Goal: Task Accomplishment & Management: Manage account settings

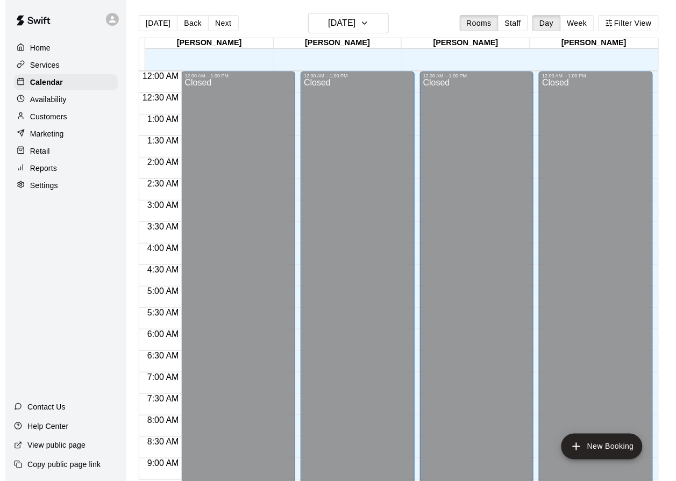
scroll to position [544, 0]
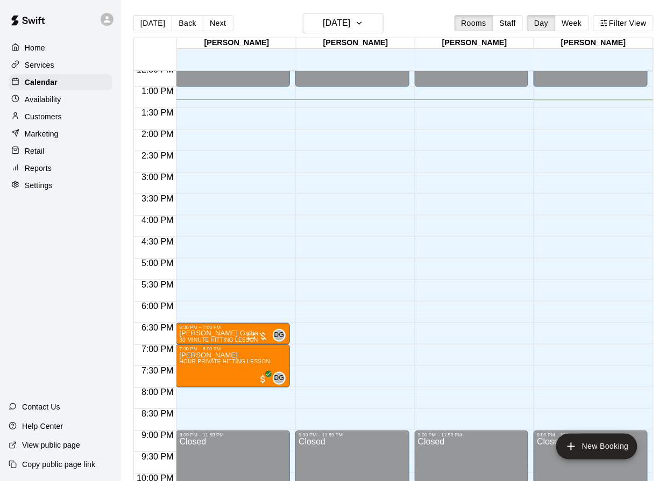
click at [227, 23] on button "Next" at bounding box center [218, 23] width 30 height 16
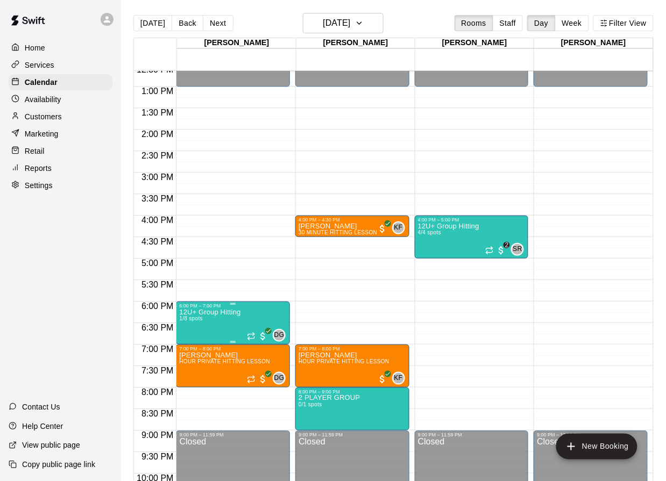
click at [215, 312] on p "12U+ Group Hitting" at bounding box center [209, 312] width 61 height 0
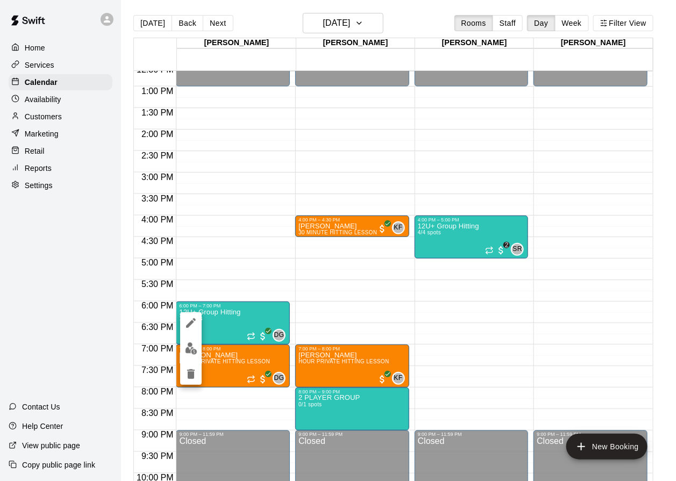
click at [185, 343] on img "edit" at bounding box center [191, 349] width 12 height 12
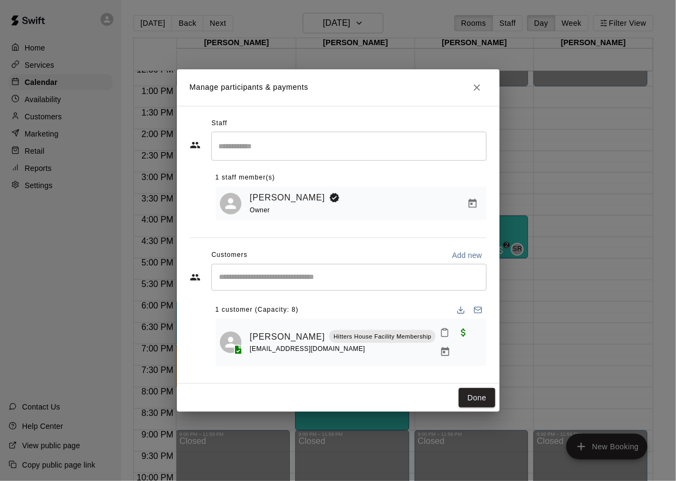
click at [485, 90] on button "Close" at bounding box center [476, 87] width 19 height 19
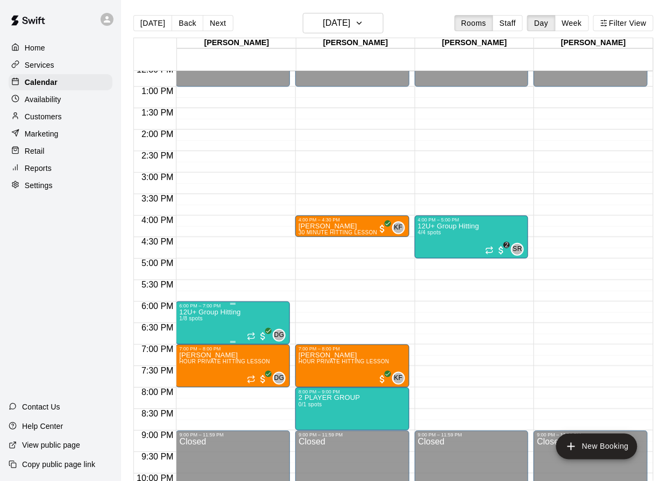
click at [231, 312] on p "12U+ Group Hitting" at bounding box center [209, 312] width 61 height 0
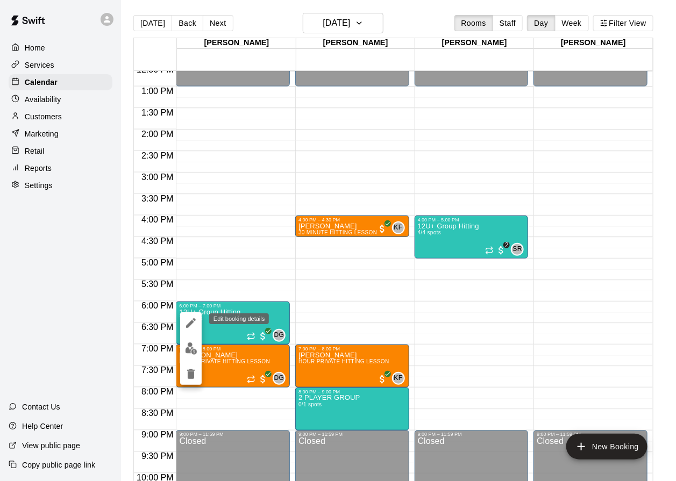
click at [187, 324] on icon "edit" at bounding box center [190, 323] width 13 height 13
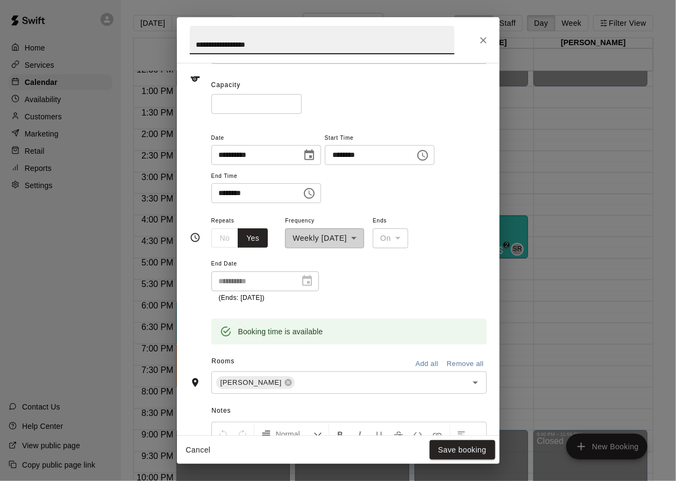
scroll to position [171, 0]
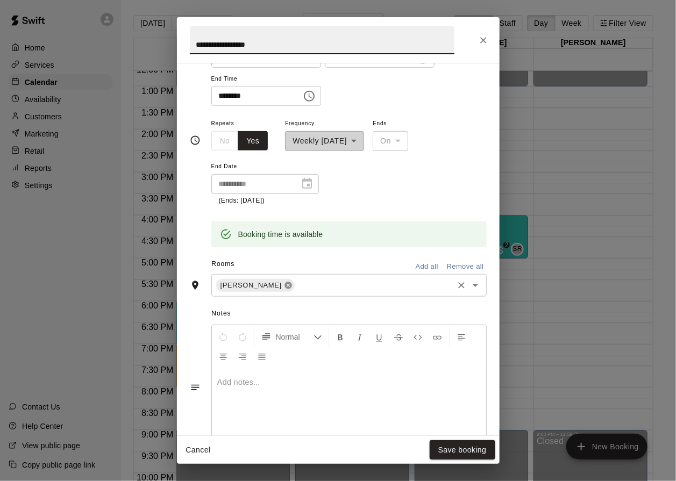
click at [284, 287] on icon at bounding box center [288, 285] width 9 height 9
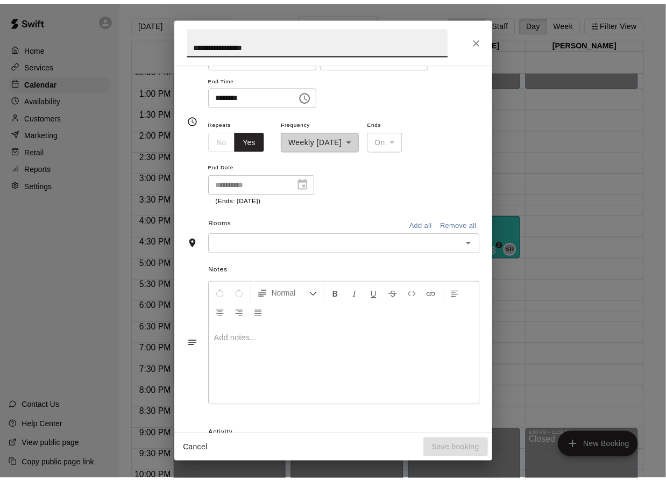
scroll to position [151, 0]
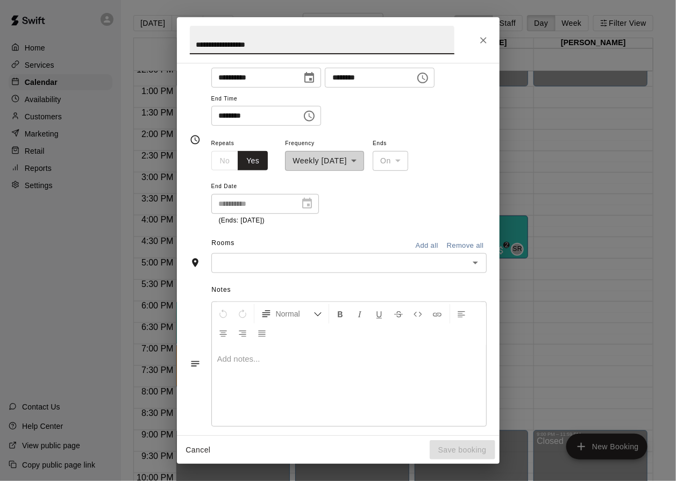
click at [460, 445] on div "Cancel Save booking" at bounding box center [338, 450] width 323 height 29
click at [488, 41] on icon "Close" at bounding box center [483, 40] width 11 height 11
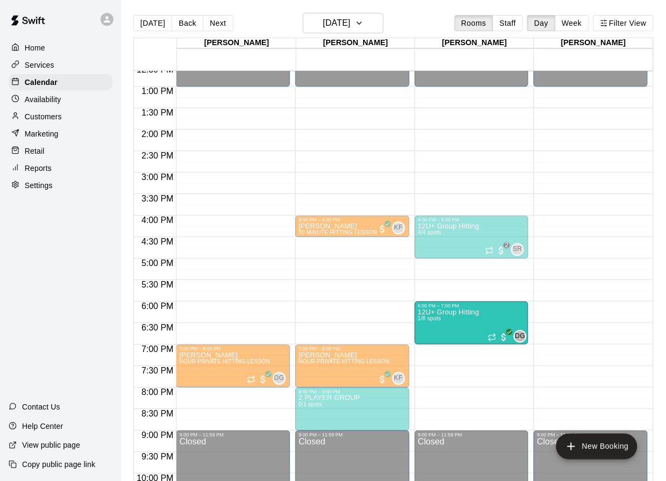
drag, startPoint x: 223, startPoint y: 317, endPoint x: 458, endPoint y: 324, distance: 235.6
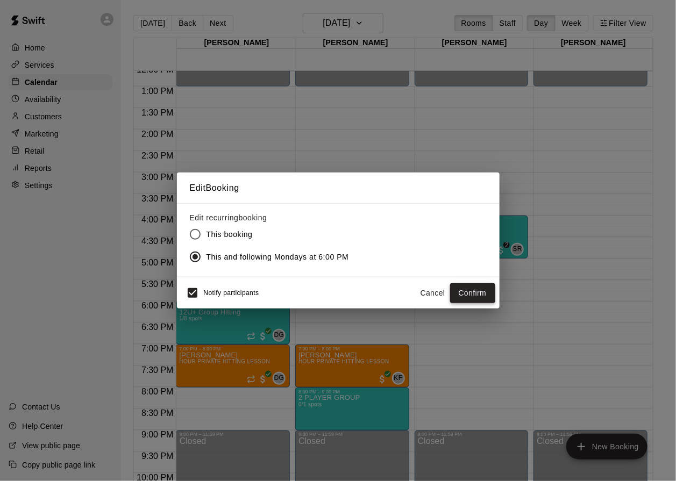
click at [478, 295] on button "Confirm" at bounding box center [472, 293] width 45 height 20
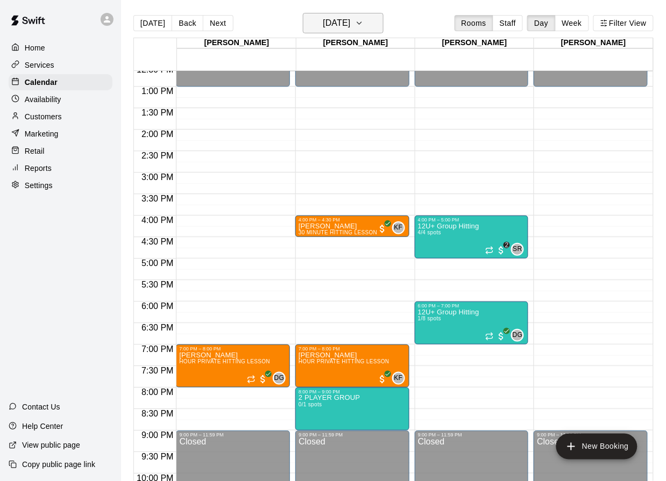
click at [348, 16] on h6 "[DATE]" at bounding box center [336, 23] width 27 height 15
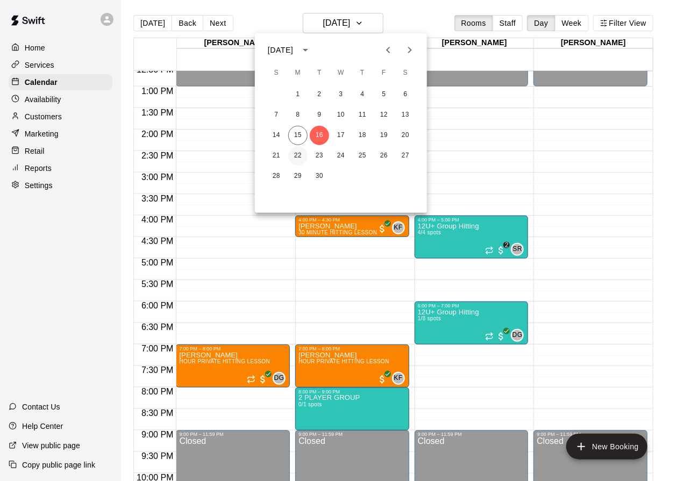
click at [298, 151] on button "22" at bounding box center [297, 155] width 19 height 19
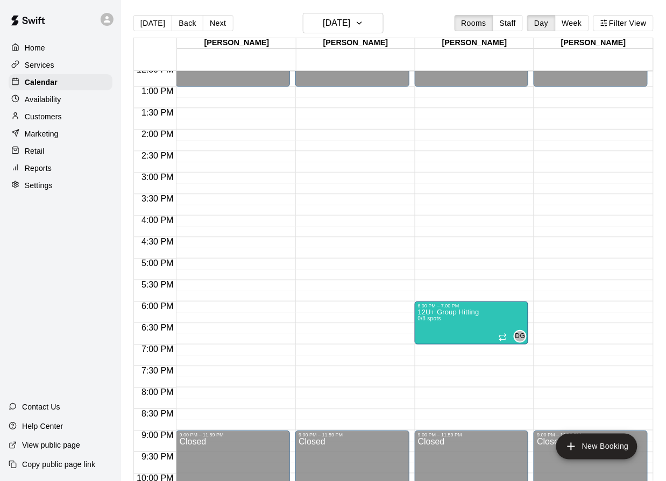
drag, startPoint x: 230, startPoint y: 325, endPoint x: 445, endPoint y: 324, distance: 214.6
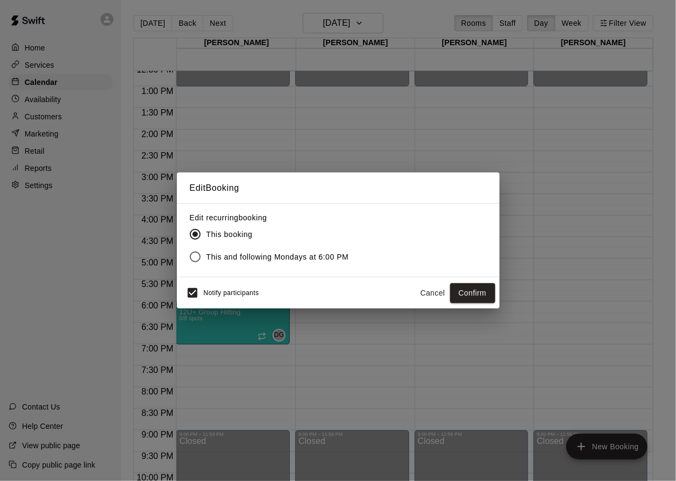
click at [464, 293] on button "Confirm" at bounding box center [472, 293] width 45 height 20
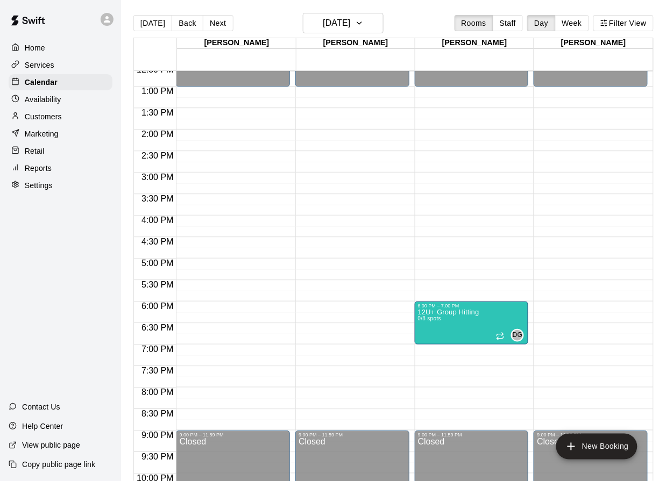
click at [214, 18] on button "Next" at bounding box center [218, 23] width 30 height 16
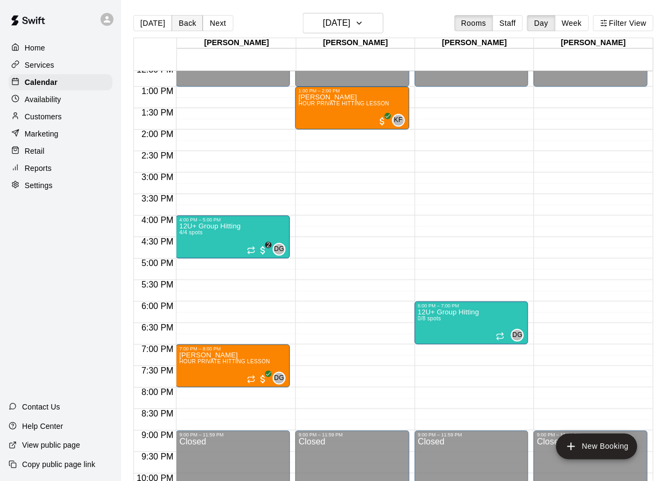
click at [185, 24] on button "Back" at bounding box center [188, 23] width 32 height 16
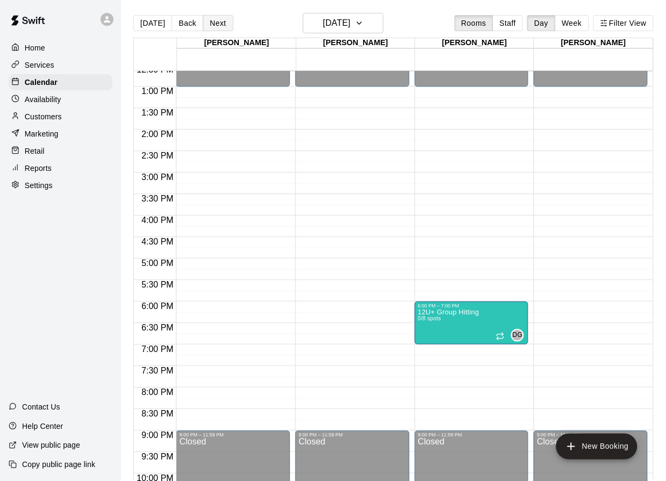
click at [215, 26] on button "Next" at bounding box center [218, 23] width 30 height 16
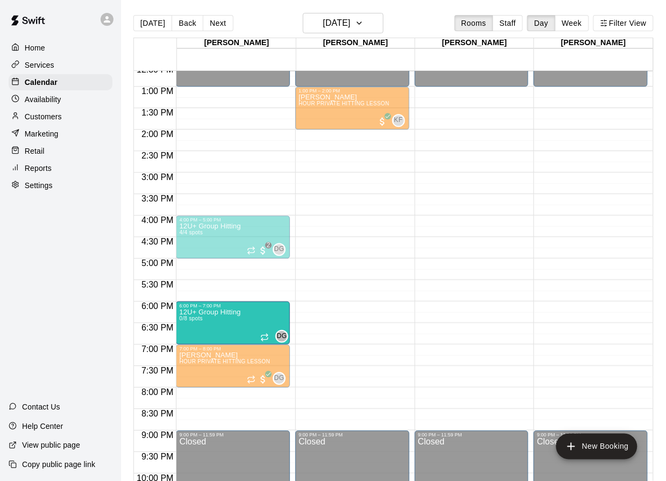
drag, startPoint x: 465, startPoint y: 330, endPoint x: 210, endPoint y: 331, distance: 254.9
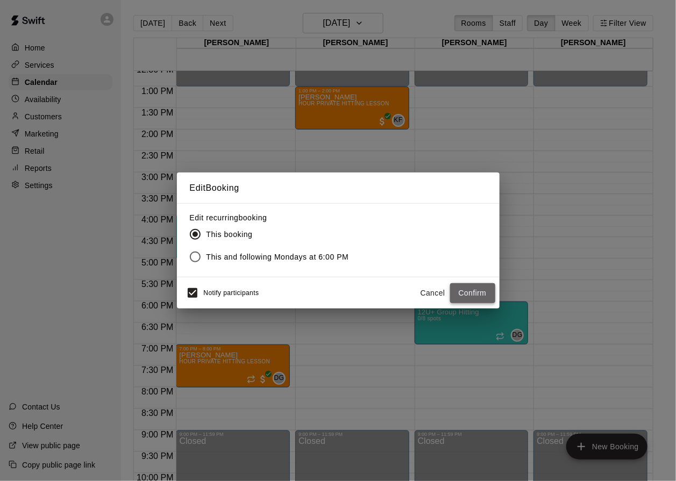
click at [467, 289] on button "Confirm" at bounding box center [472, 293] width 45 height 20
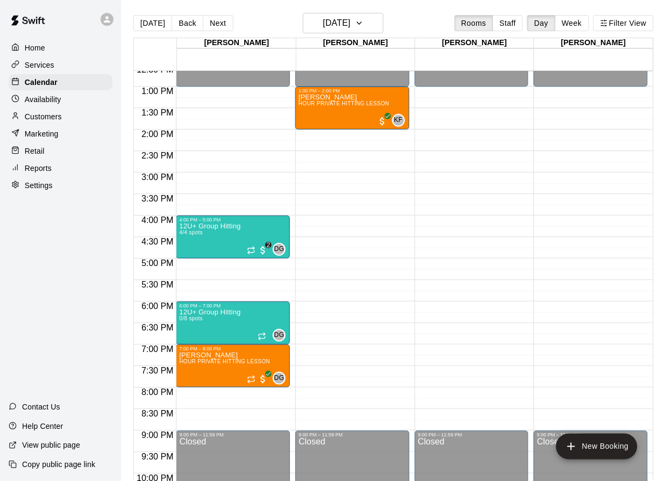
click at [358, 10] on main "[DATE] Back [DATE][DATE] Rooms Staff Day Week Filter View [PERSON_NAME] 23 Tue …" at bounding box center [393, 249] width 545 height 499
click at [360, 15] on button "[DATE]" at bounding box center [343, 23] width 81 height 20
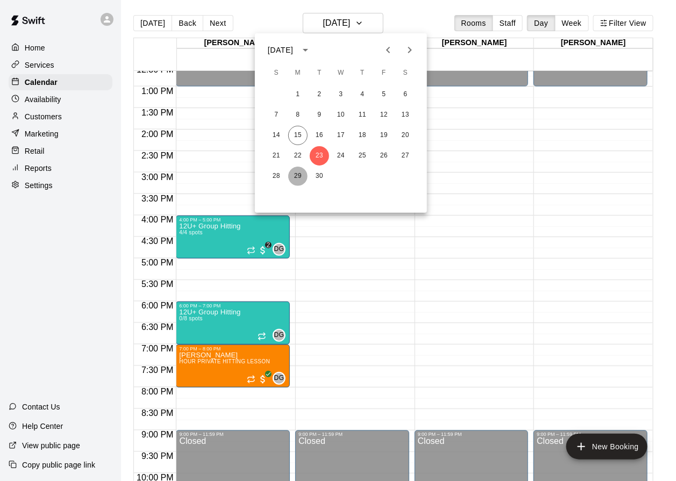
click at [301, 171] on button "29" at bounding box center [297, 176] width 19 height 19
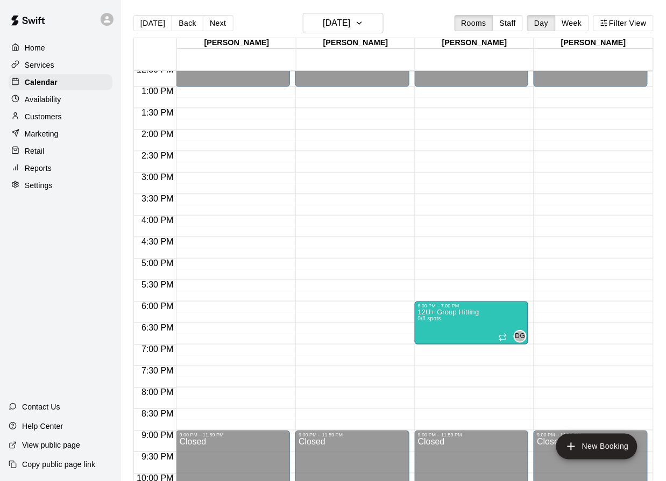
drag, startPoint x: 213, startPoint y: 320, endPoint x: 465, endPoint y: 330, distance: 251.9
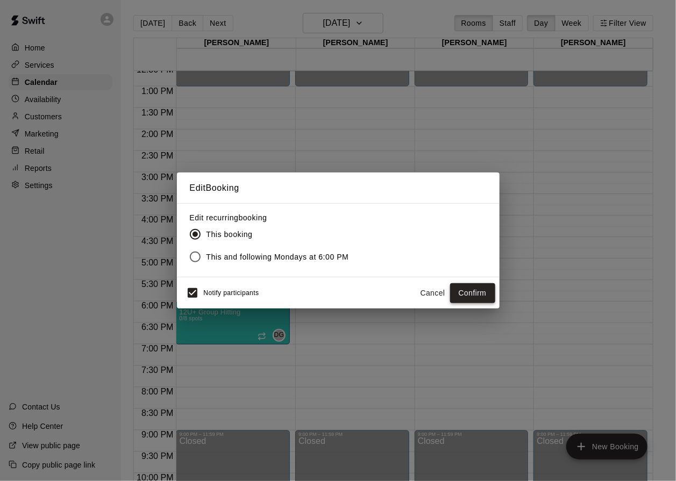
click at [468, 295] on button "Confirm" at bounding box center [472, 293] width 45 height 20
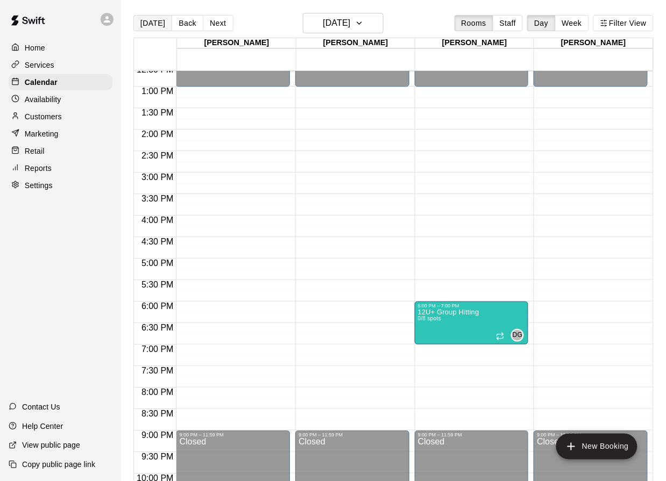
click at [150, 26] on button "[DATE]" at bounding box center [152, 23] width 39 height 16
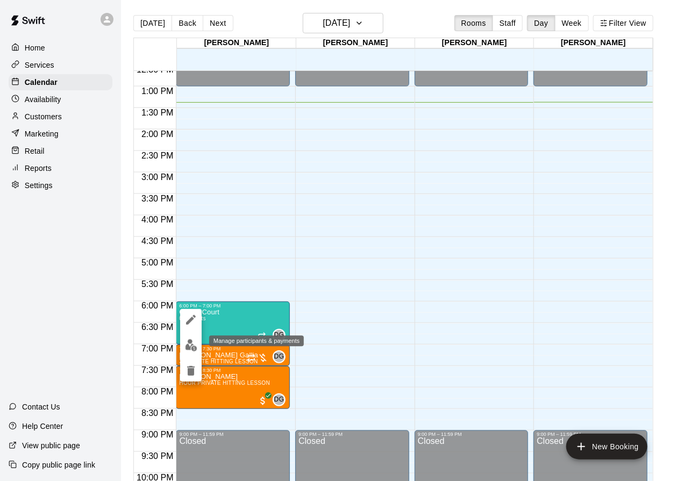
click at [193, 340] on img "edit" at bounding box center [191, 345] width 12 height 12
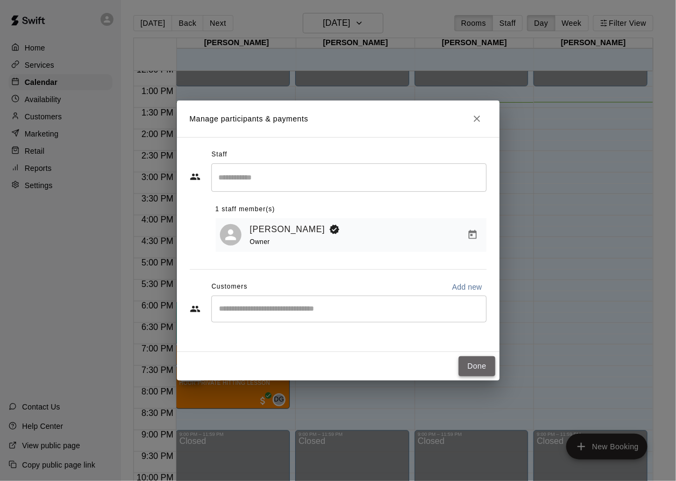
click at [486, 369] on button "Done" at bounding box center [477, 367] width 36 height 20
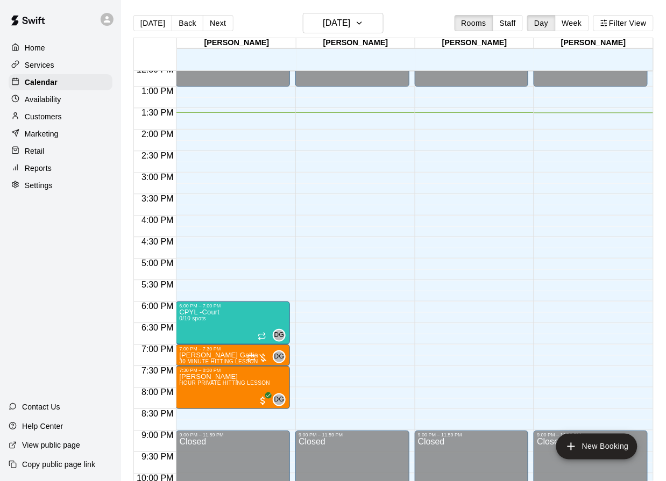
click at [49, 95] on p "Availability" at bounding box center [43, 99] width 37 height 11
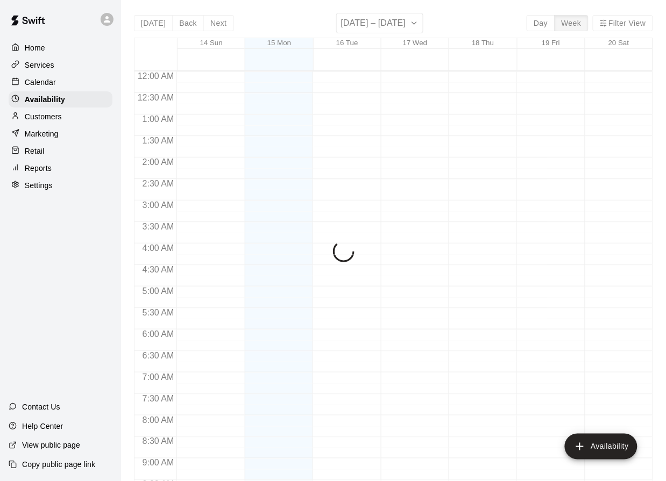
scroll to position [585, 0]
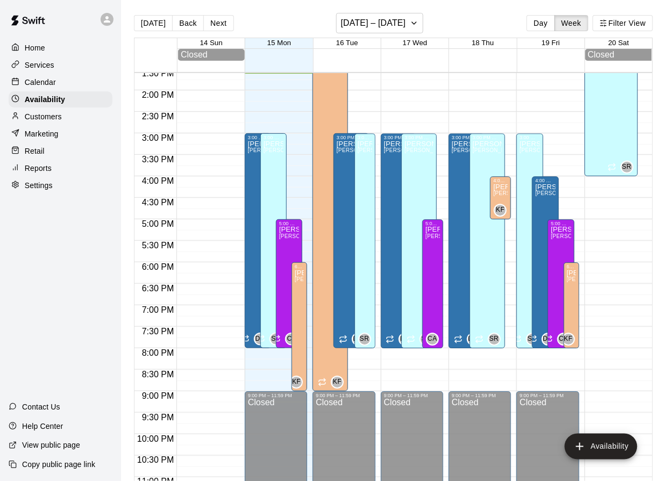
click at [52, 112] on p "Customers" at bounding box center [43, 116] width 37 height 11
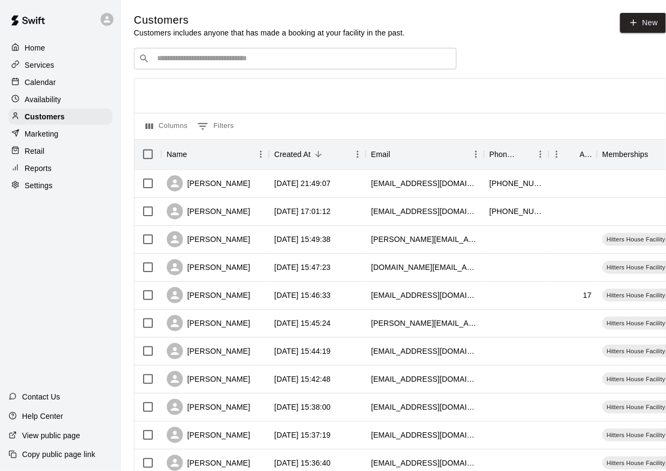
click at [49, 134] on p "Marketing" at bounding box center [42, 134] width 34 height 11
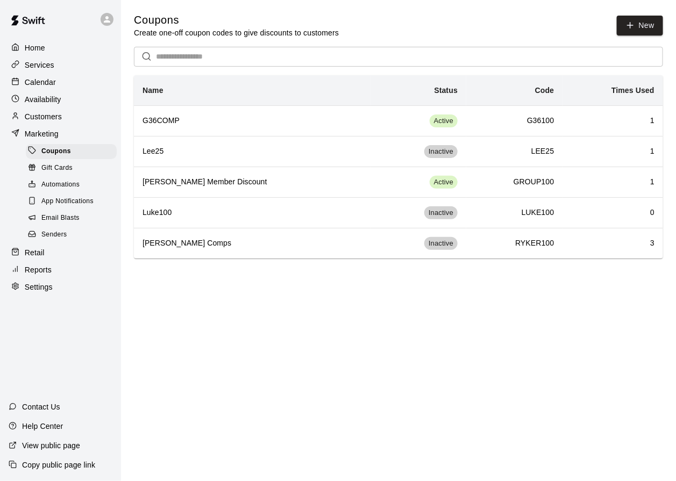
click at [58, 248] on div "Retail" at bounding box center [61, 253] width 104 height 16
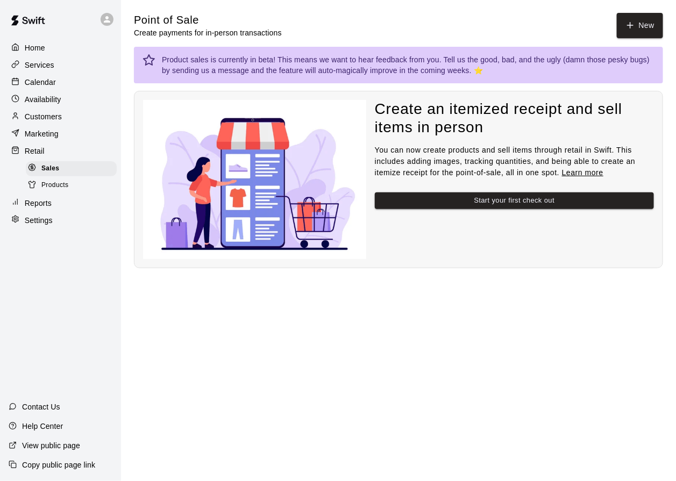
click at [52, 186] on span "Products" at bounding box center [54, 185] width 27 height 11
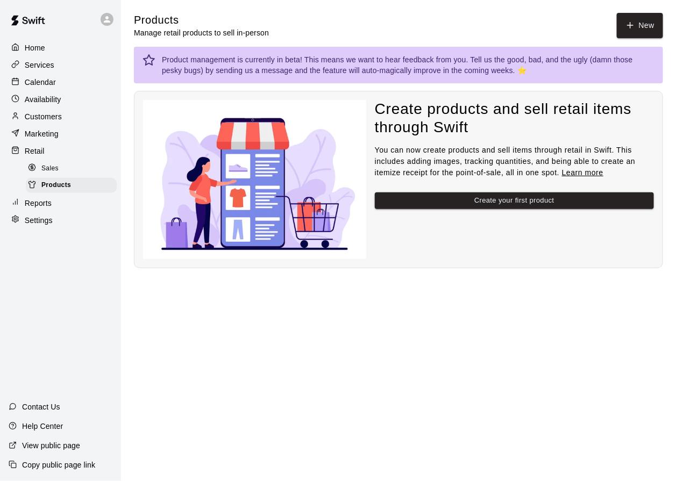
click at [41, 205] on p "Reports" at bounding box center [38, 203] width 27 height 11
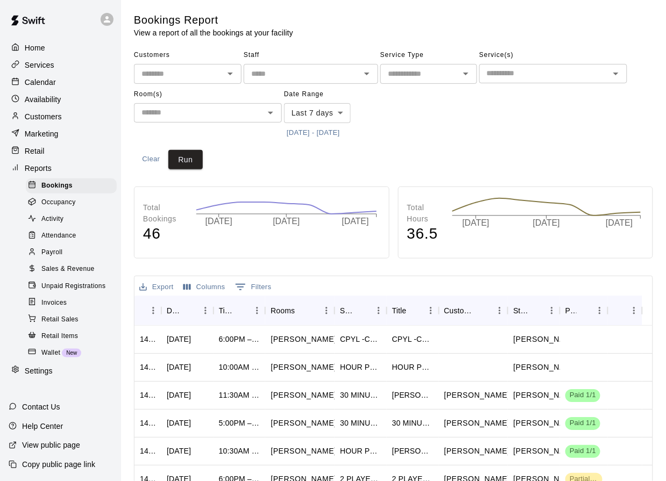
click at [72, 245] on link "Payroll" at bounding box center [73, 253] width 95 height 17
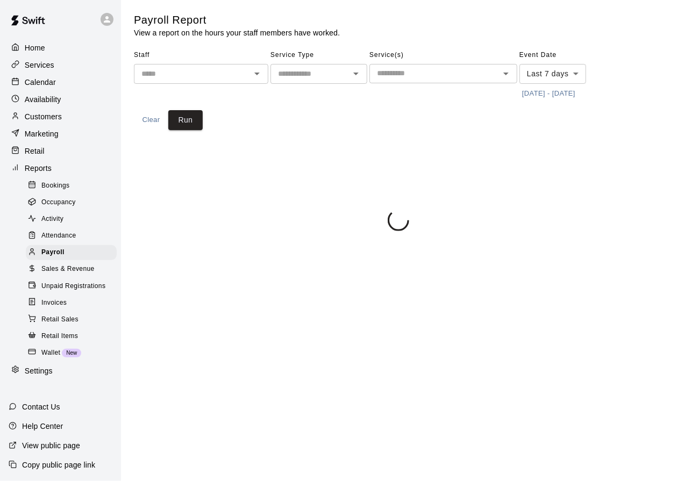
click at [182, 67] on div "​" at bounding box center [201, 74] width 134 height 20
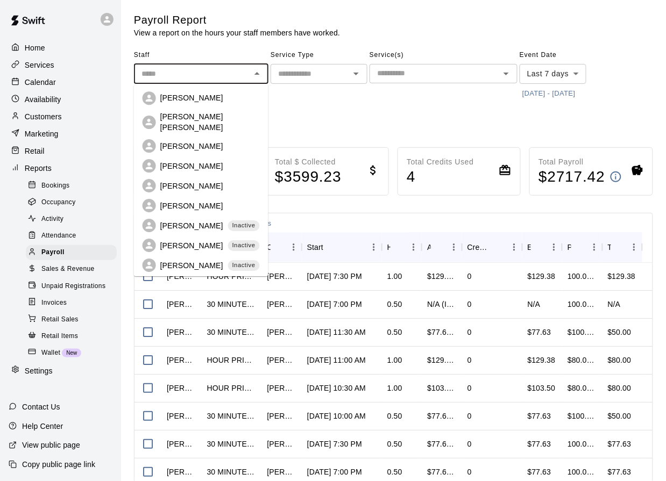
click at [193, 161] on p "[PERSON_NAME]" at bounding box center [191, 166] width 63 height 11
type input "**********"
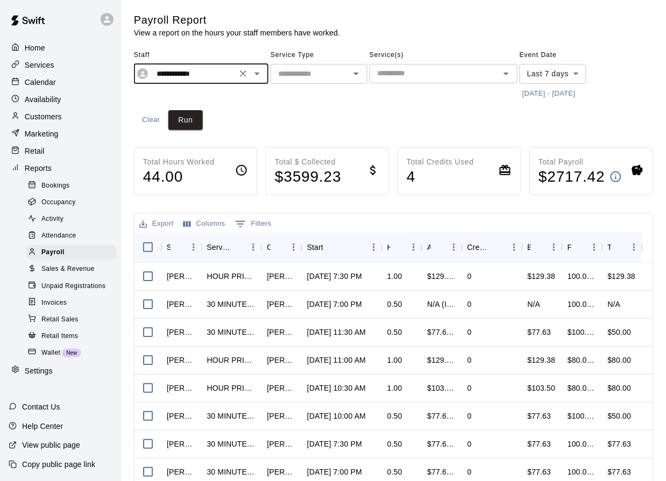
click at [311, 72] on input "text" at bounding box center [310, 73] width 73 height 13
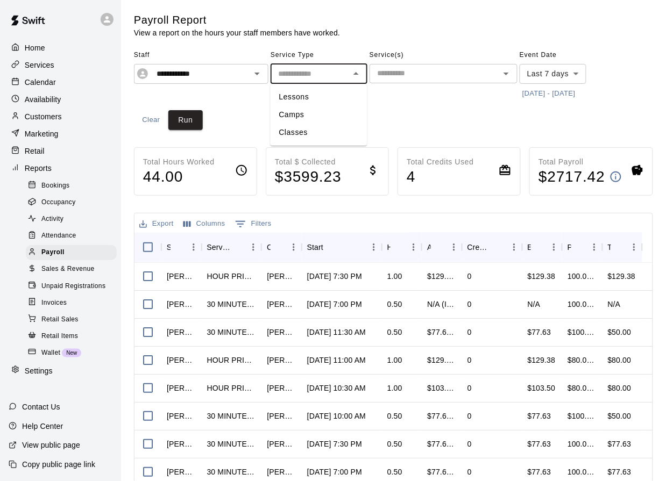
click at [418, 120] on div "**********" at bounding box center [393, 88] width 519 height 83
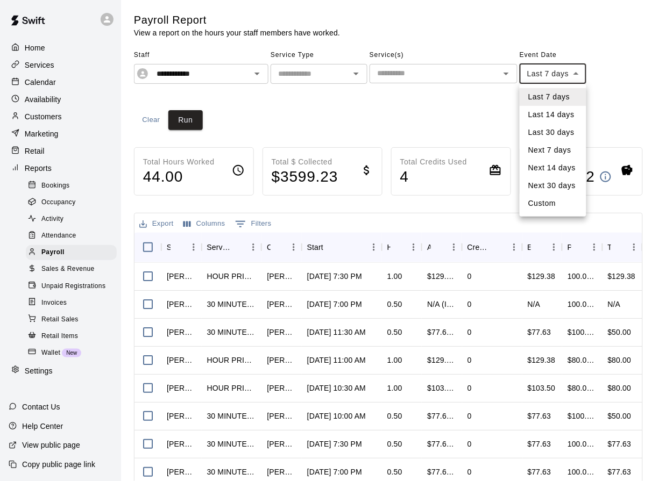
click at [554, 76] on body "**********" at bounding box center [333, 297] width 666 height 594
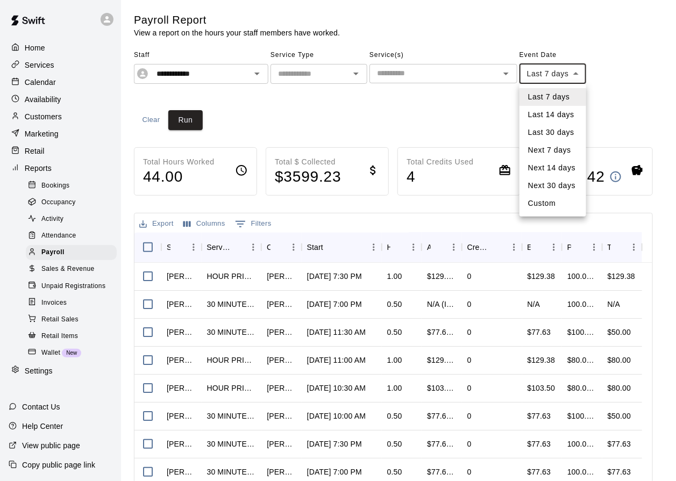
click at [622, 83] on div at bounding box center [338, 240] width 676 height 481
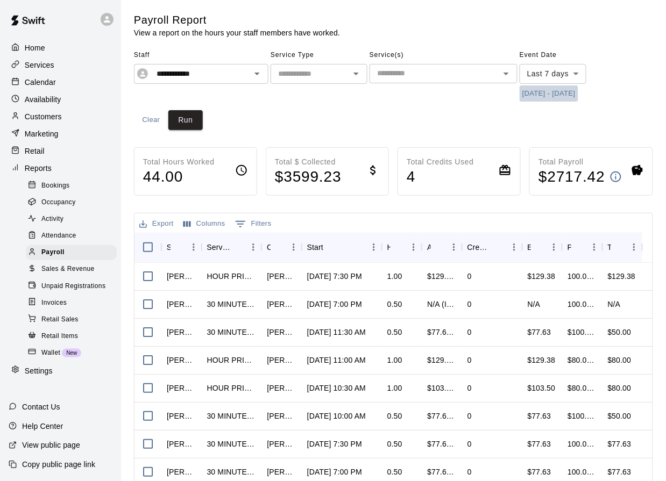
click at [578, 93] on button "[DATE] - [DATE]" at bounding box center [548, 94] width 59 height 17
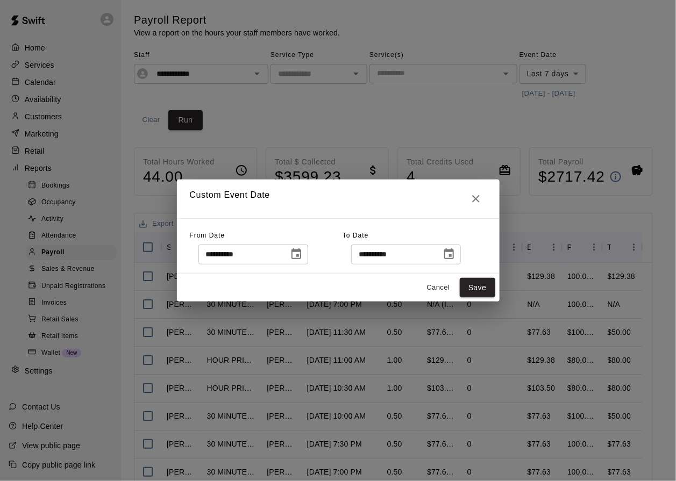
click at [301, 251] on icon "Choose date, selected date is Sep 8, 2025" at bounding box center [296, 253] width 10 height 11
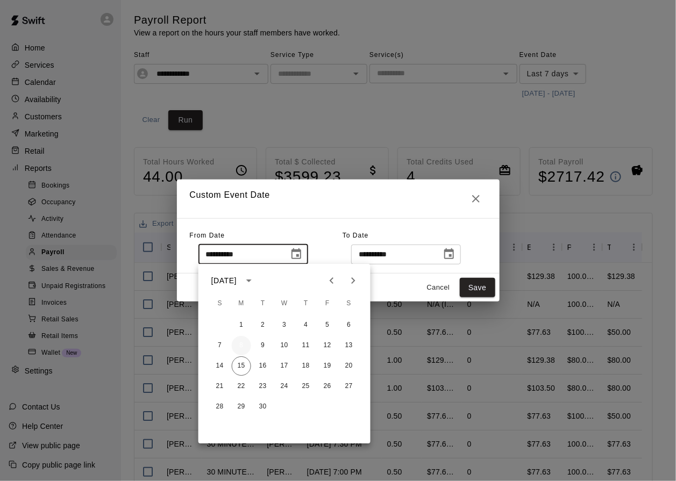
click at [244, 347] on button "8" at bounding box center [241, 345] width 19 height 19
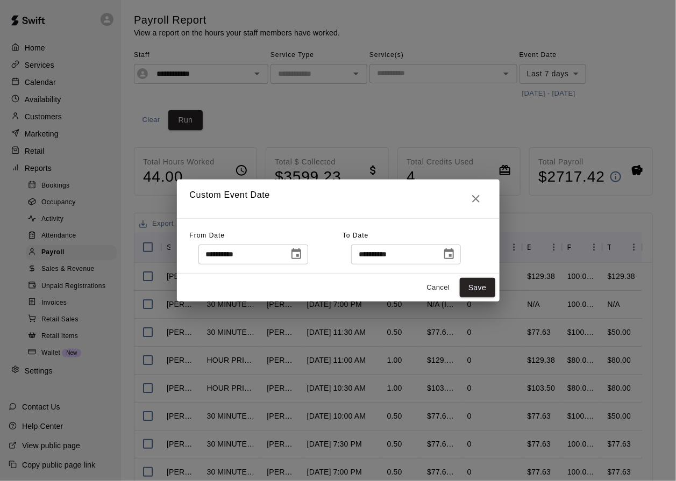
click at [385, 261] on input "**********" at bounding box center [392, 255] width 83 height 20
click at [372, 252] on input "**********" at bounding box center [392, 255] width 83 height 20
type input "**********"
click at [482, 290] on button "Save" at bounding box center [477, 288] width 35 height 20
type input "******"
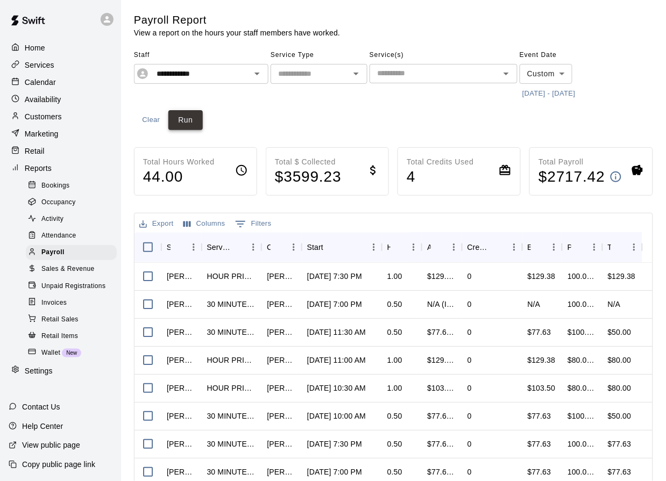
click at [190, 111] on button "Run" at bounding box center [185, 120] width 34 height 20
click at [216, 69] on input "**********" at bounding box center [192, 73] width 81 height 13
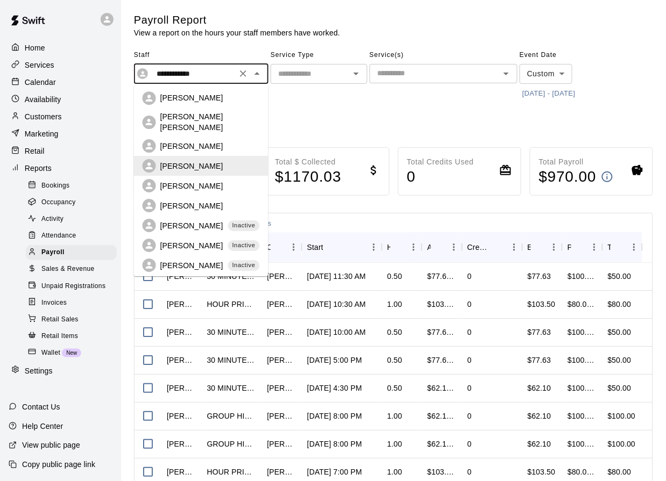
click at [211, 181] on div "[PERSON_NAME]" at bounding box center [209, 186] width 99 height 11
type input "**********"
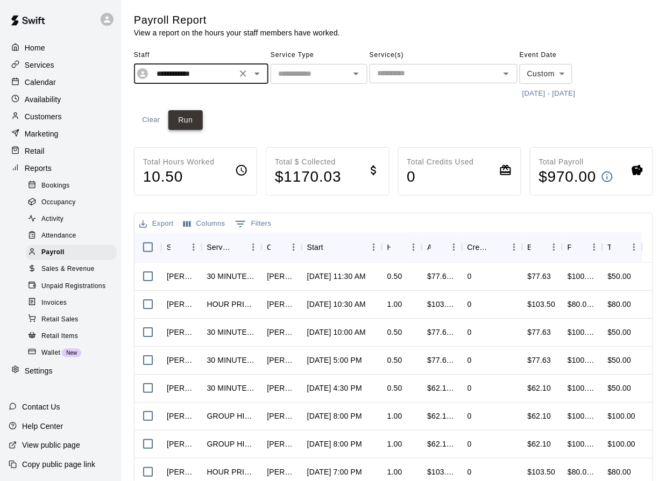
click at [197, 112] on button "Run" at bounding box center [185, 120] width 34 height 20
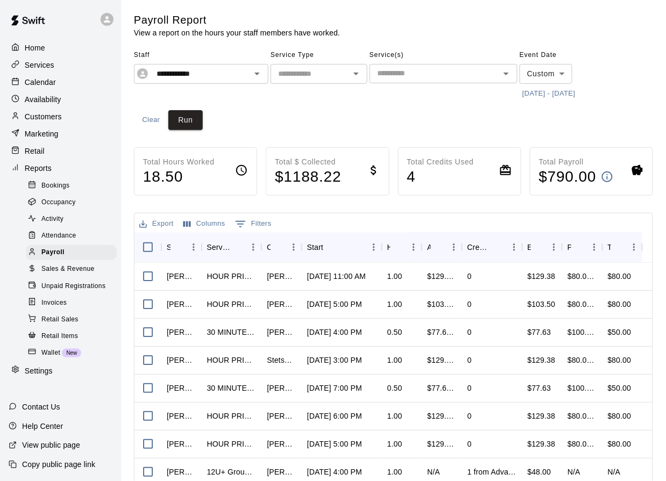
click at [4, 144] on div "Home Services Calendar Availability Customers Marketing Retail Reports Bookings…" at bounding box center [60, 209] width 121 height 341
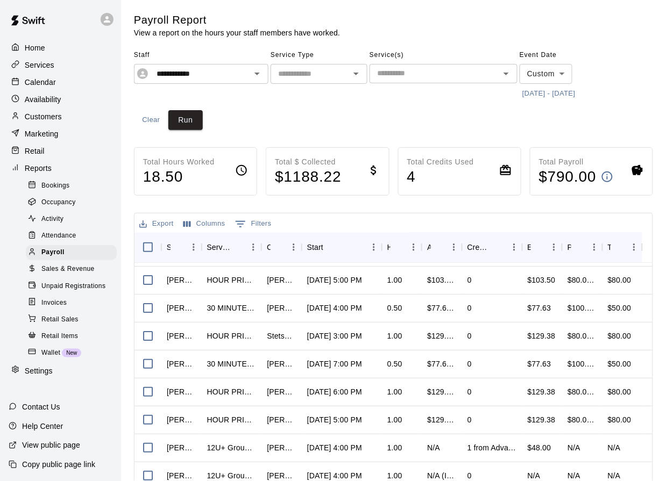
scroll to position [25, 0]
click at [478, 66] on div "​" at bounding box center [443, 73] width 148 height 19
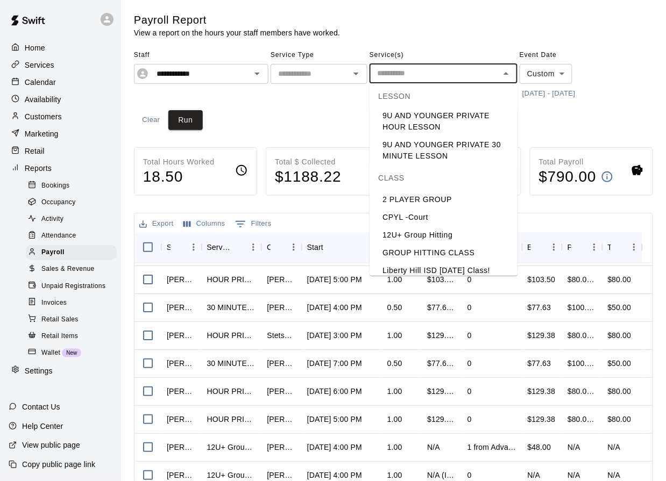
scroll to position [73, 0]
click at [444, 233] on li "12U+ Group Hitting" at bounding box center [444, 234] width 148 height 18
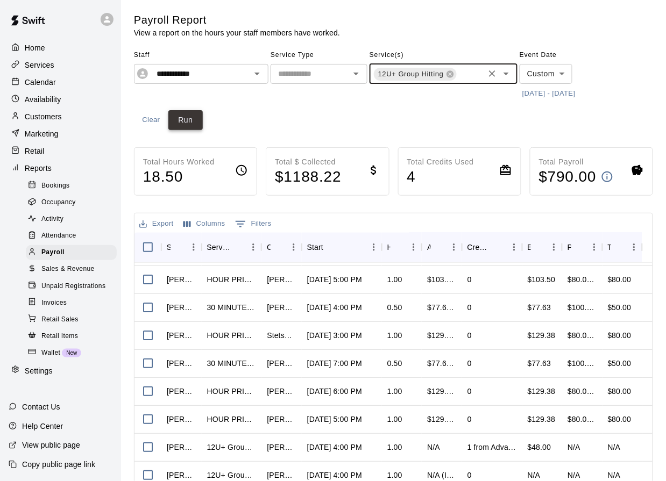
click at [191, 120] on button "Run" at bounding box center [185, 120] width 34 height 20
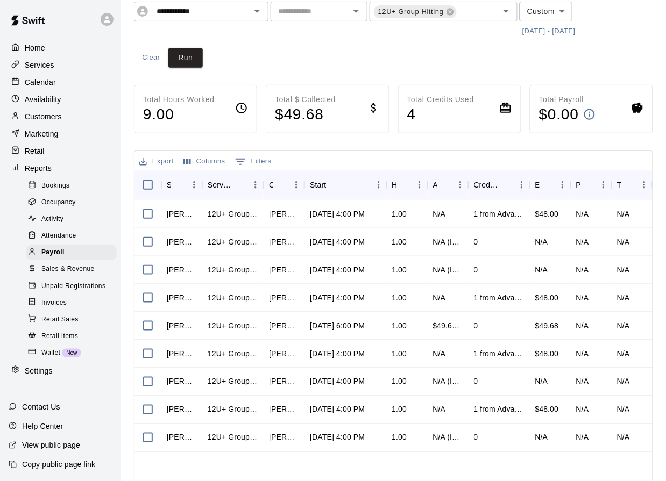
scroll to position [0, 0]
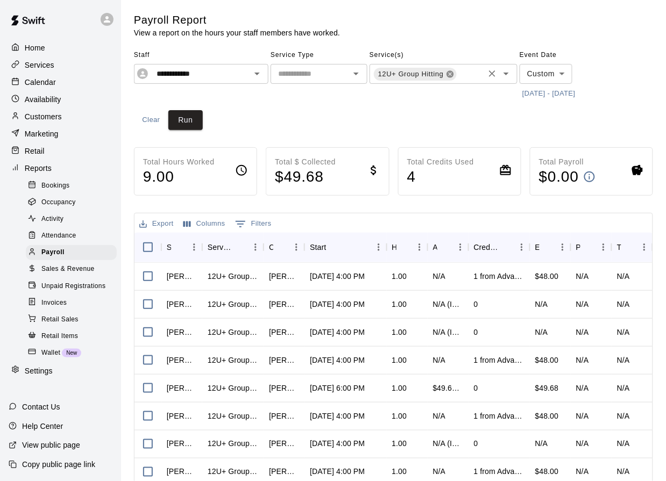
click at [451, 75] on icon at bounding box center [449, 73] width 7 height 7
click at [179, 116] on button "Run" at bounding box center [185, 120] width 34 height 20
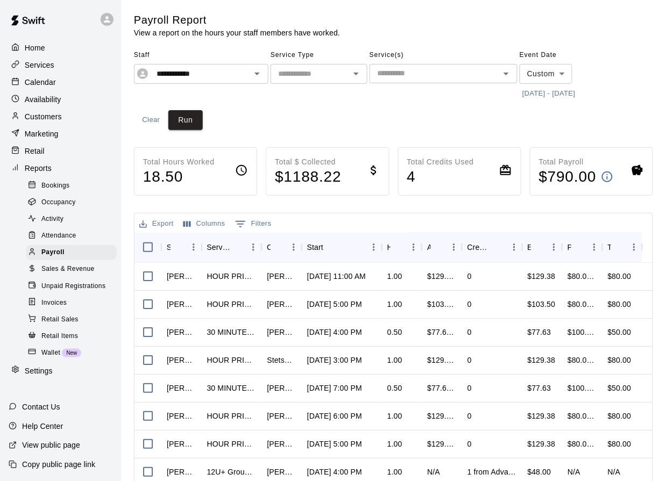
click at [47, 81] on p "Calendar" at bounding box center [40, 82] width 31 height 11
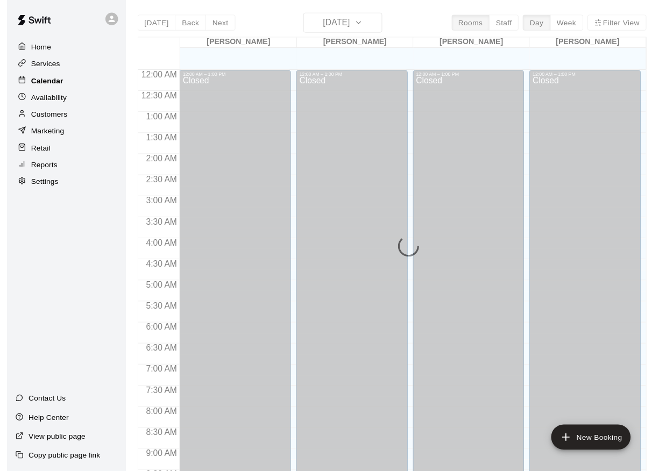
scroll to position [578, 0]
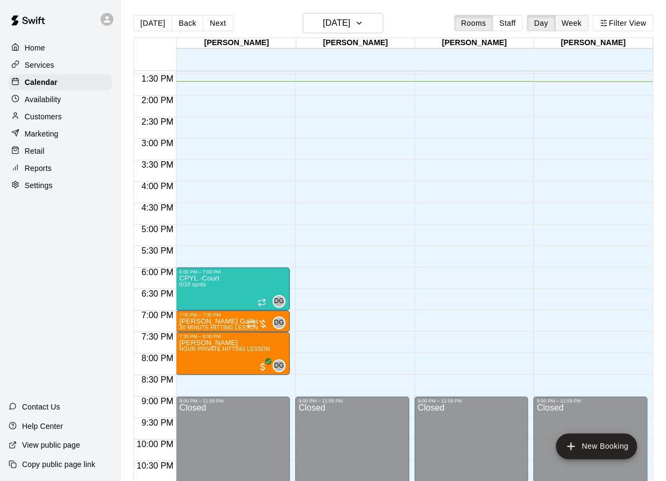
click at [578, 22] on button "Week" at bounding box center [572, 23] width 34 height 16
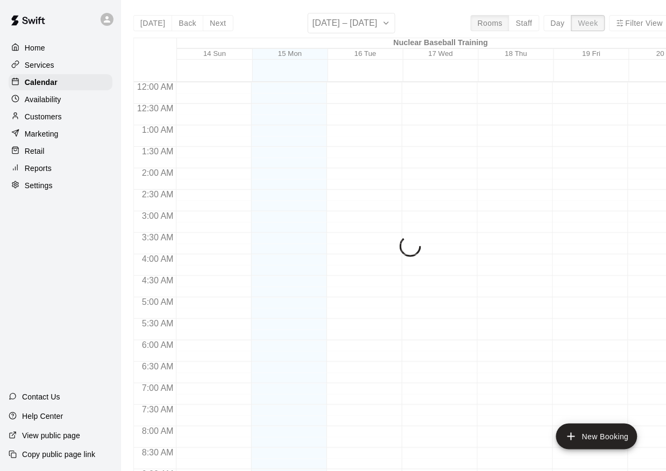
scroll to position [588, 0]
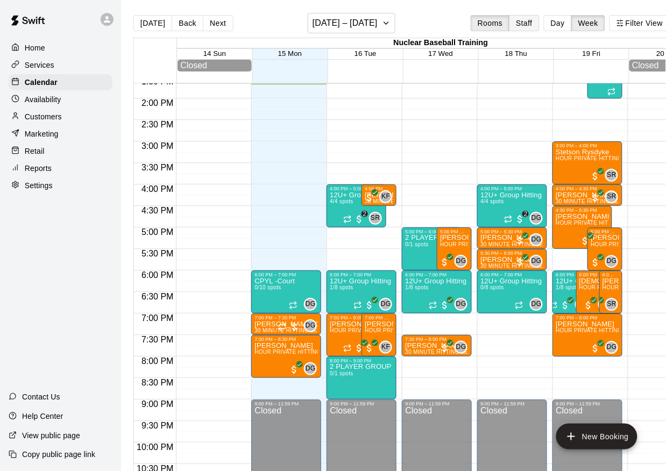
click at [525, 24] on button "Staff" at bounding box center [524, 23] width 31 height 16
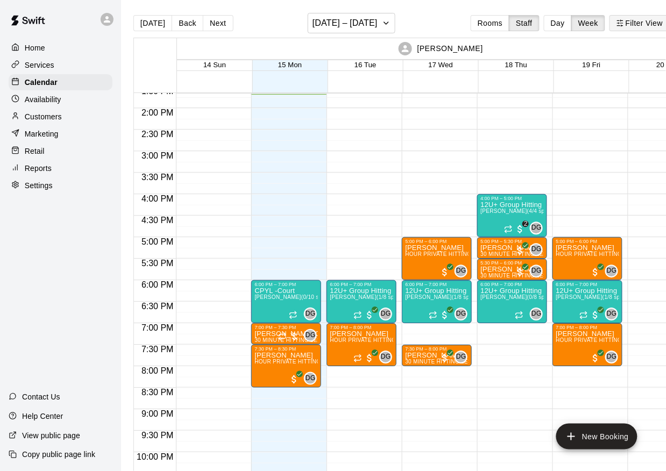
click at [623, 23] on line "button" at bounding box center [621, 23] width 3 height 0
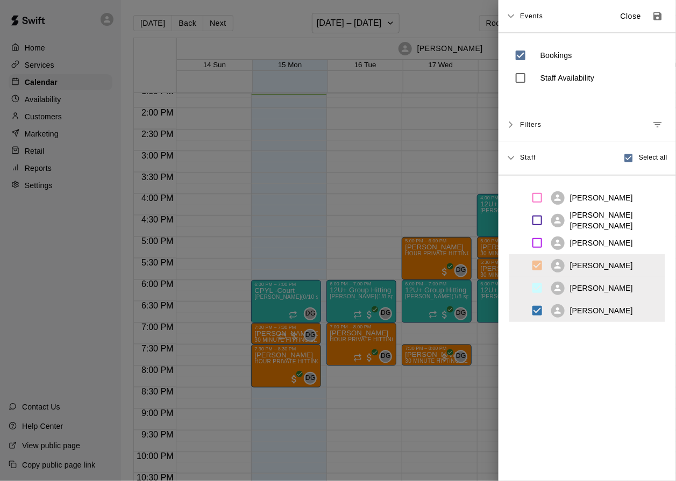
click at [529, 125] on span "Filters" at bounding box center [531, 124] width 22 height 19
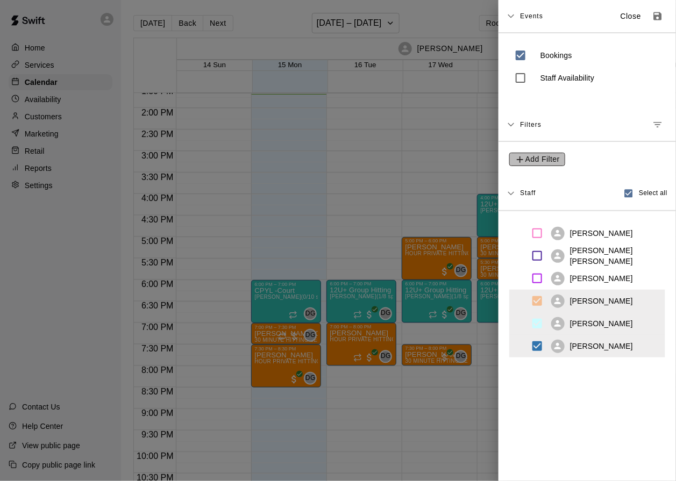
click at [544, 153] on span "Add Filter" at bounding box center [542, 159] width 34 height 13
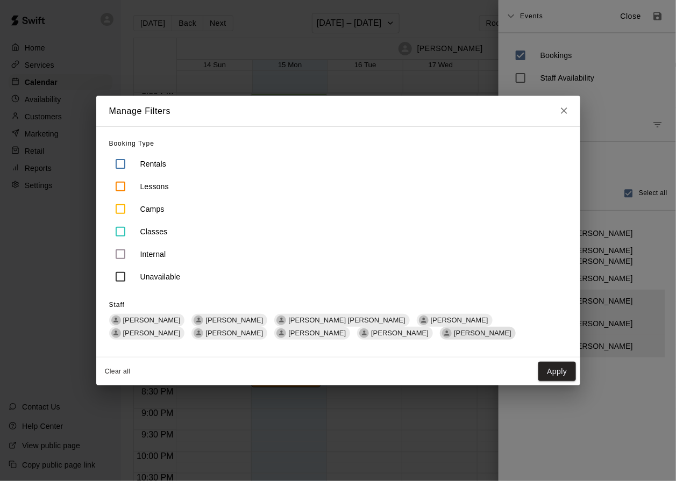
click at [443, 335] on icon at bounding box center [447, 334] width 8 height 8
click at [566, 368] on button "Apply" at bounding box center [556, 372] width 37 height 20
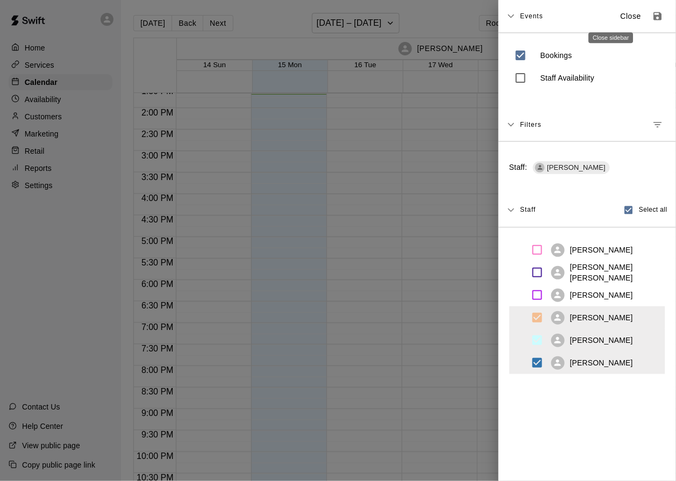
click at [621, 19] on p "Close" at bounding box center [631, 16] width 21 height 11
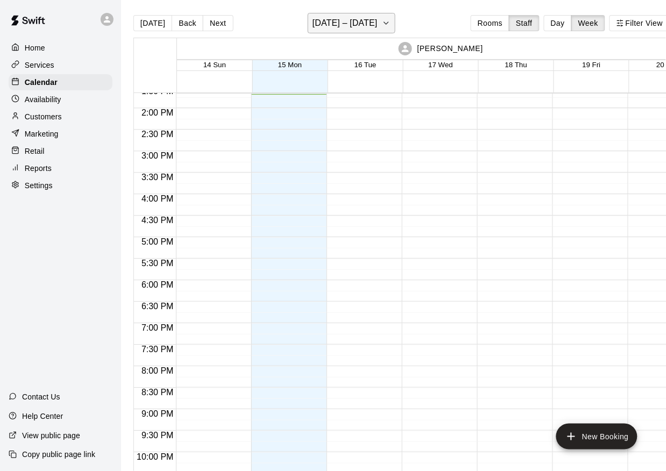
click at [367, 29] on h6 "[DATE] – [DATE]" at bounding box center [344, 23] width 65 height 15
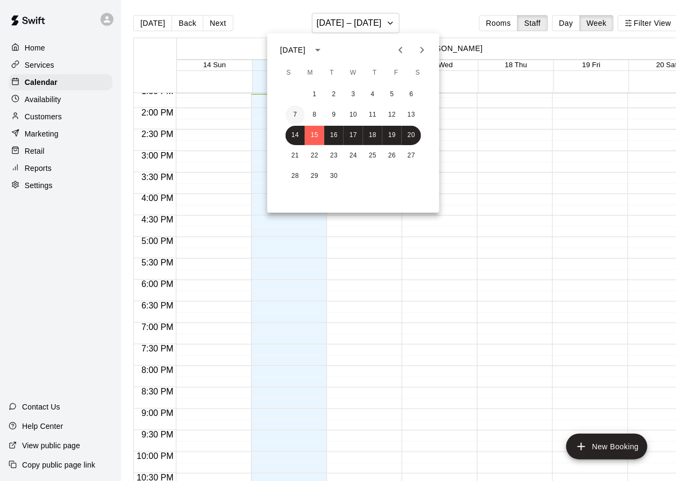
click at [288, 114] on button "7" at bounding box center [295, 114] width 19 height 19
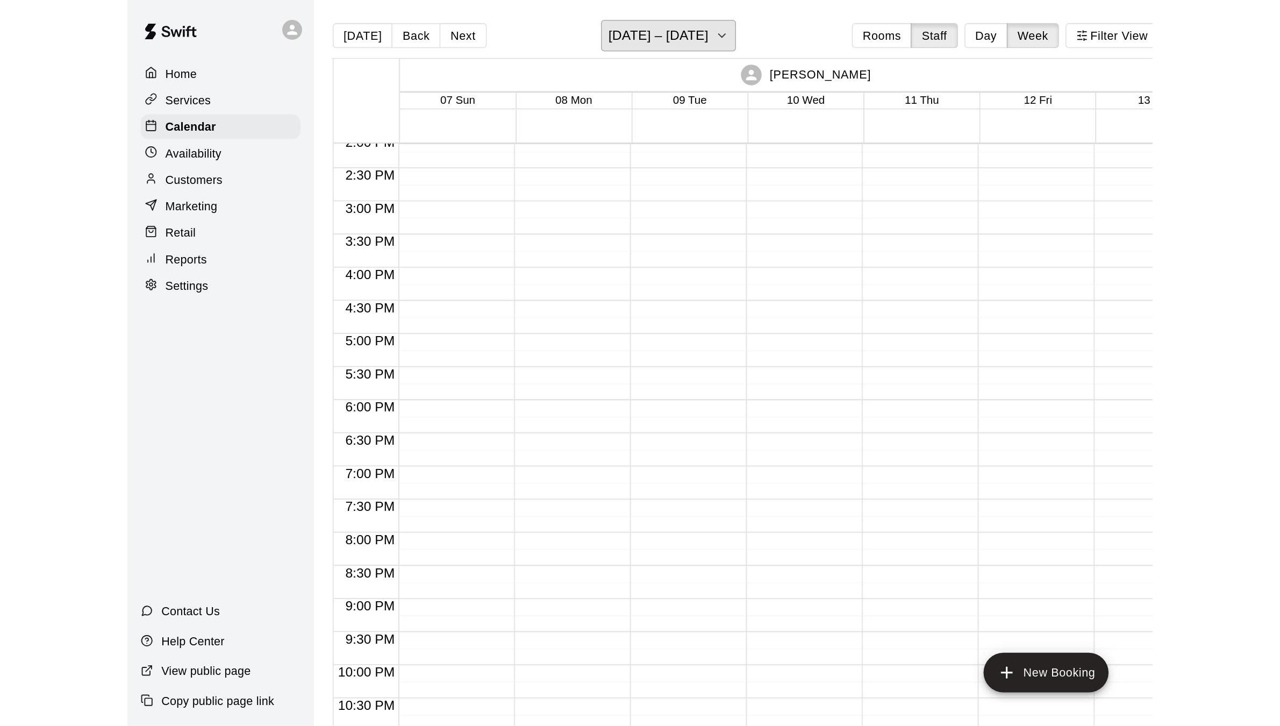
scroll to position [541, 0]
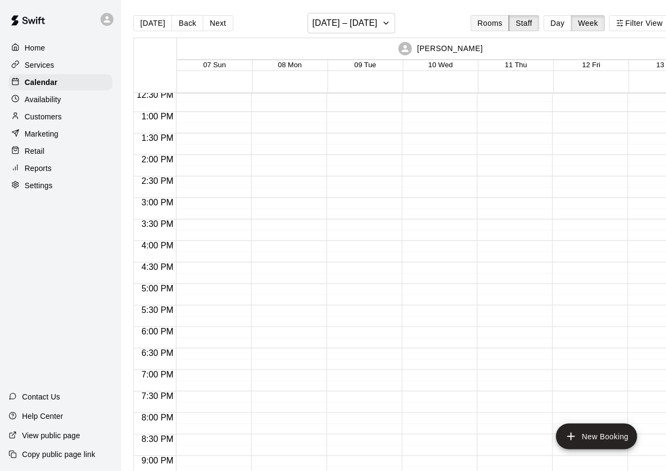
click at [497, 23] on button "Rooms" at bounding box center [490, 23] width 39 height 16
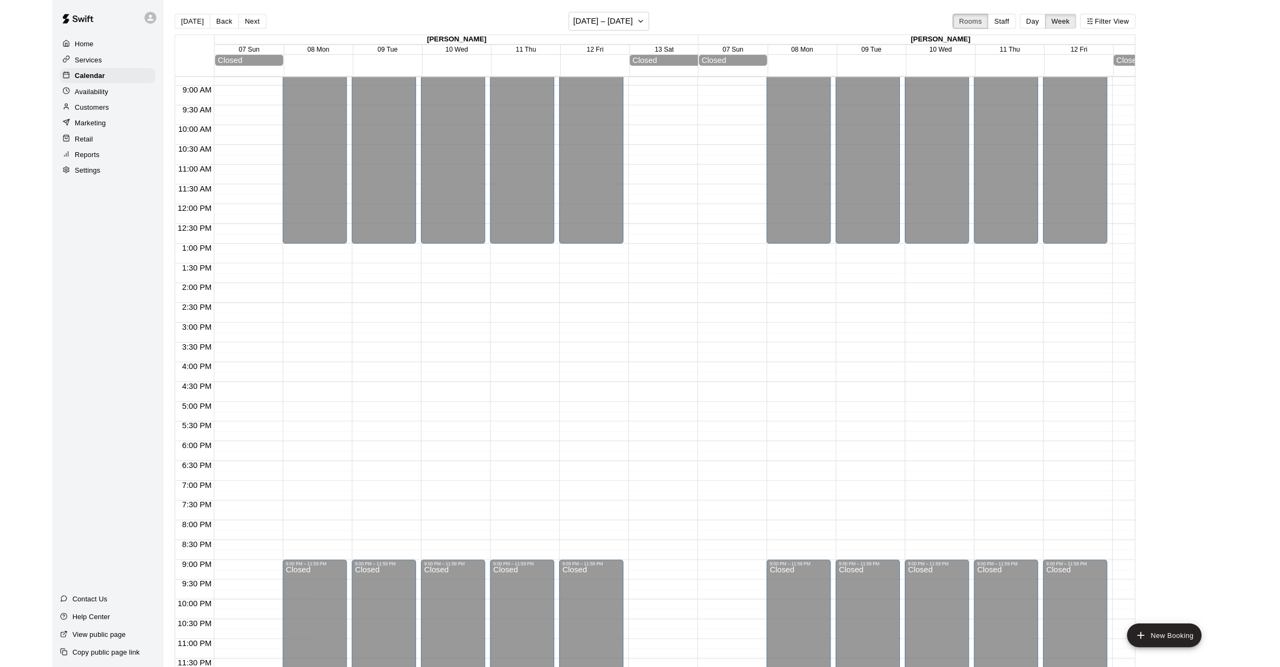
scroll to position [447, 0]
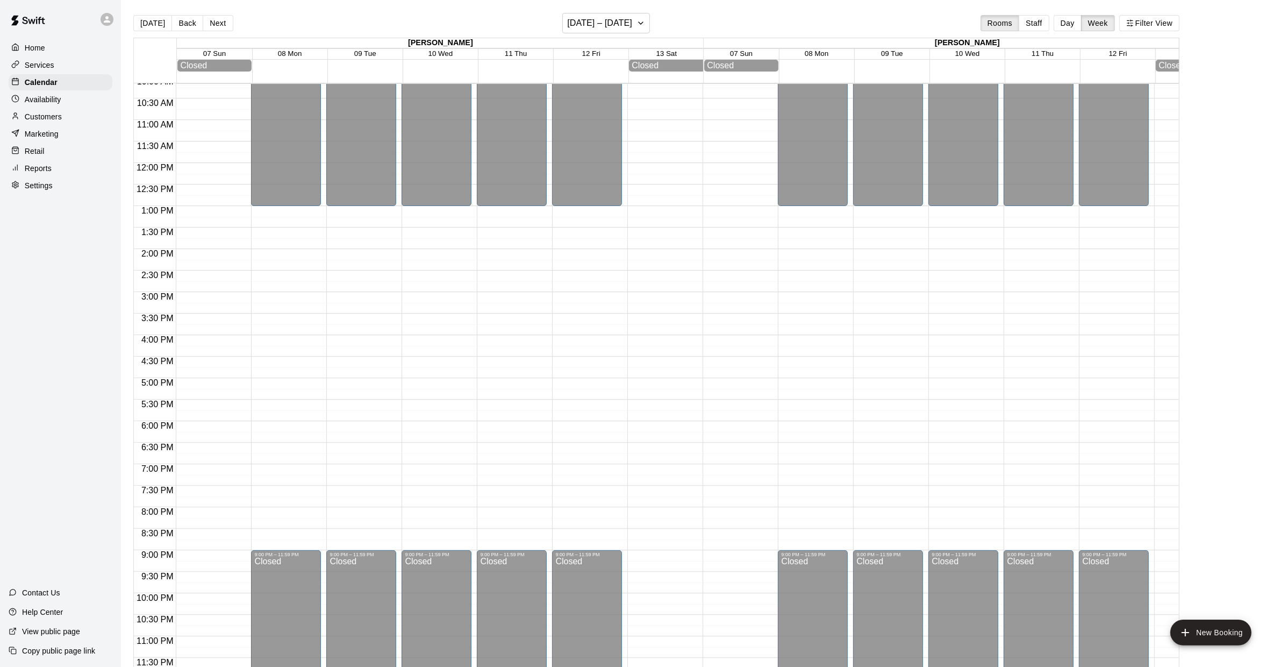
click at [967, 13] on div "[DATE] Back Next [DATE] – [DATE] Rooms Staff Day Week Filter View" at bounding box center [656, 25] width 1046 height 25
click at [967, 26] on button "Filter View" at bounding box center [1150, 23] width 60 height 16
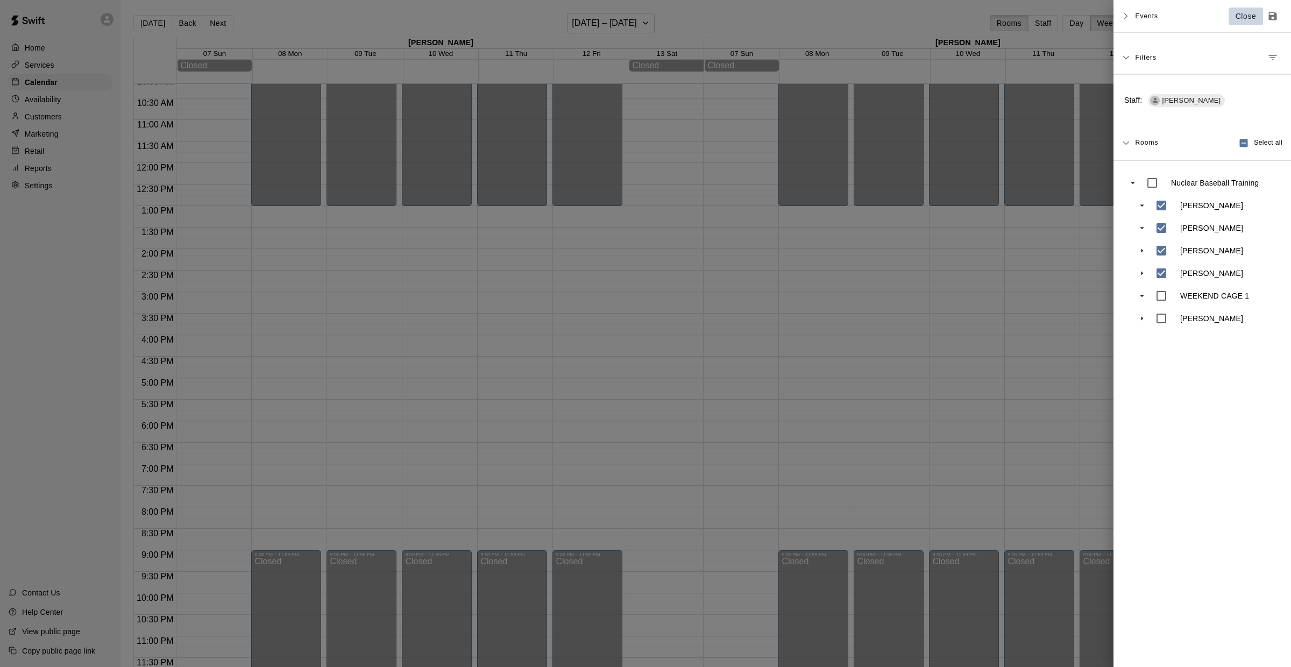
click at [967, 23] on button "Close" at bounding box center [1245, 17] width 34 height 18
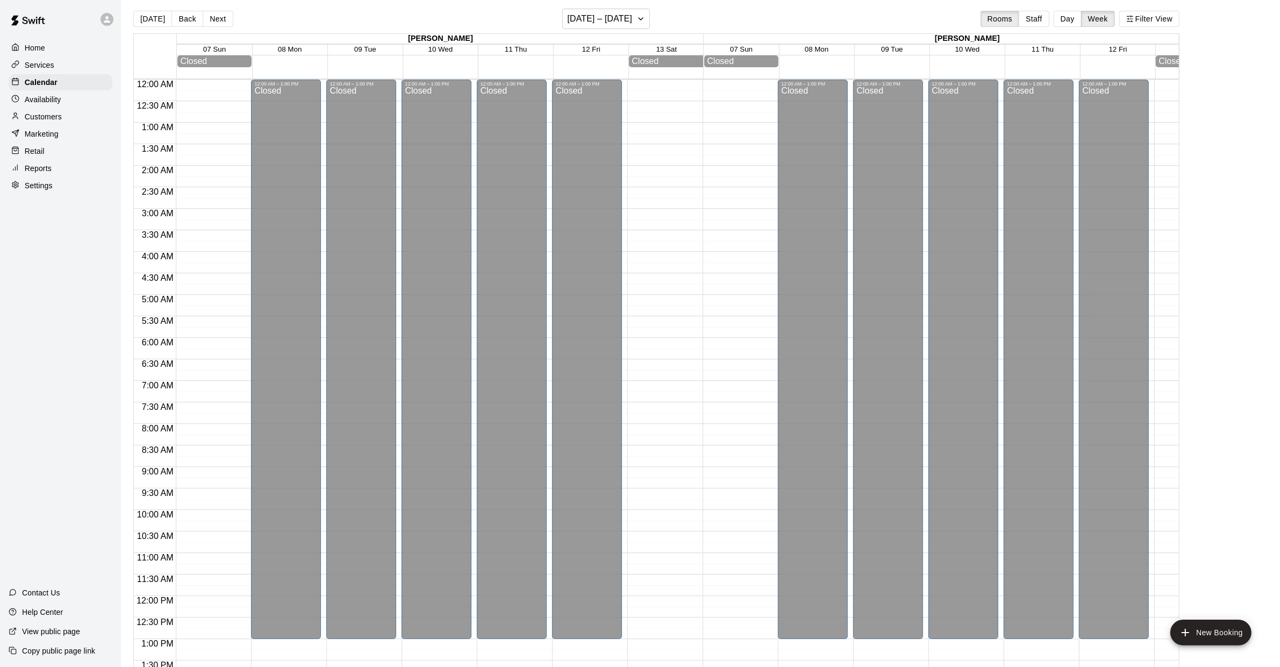
scroll to position [0, 0]
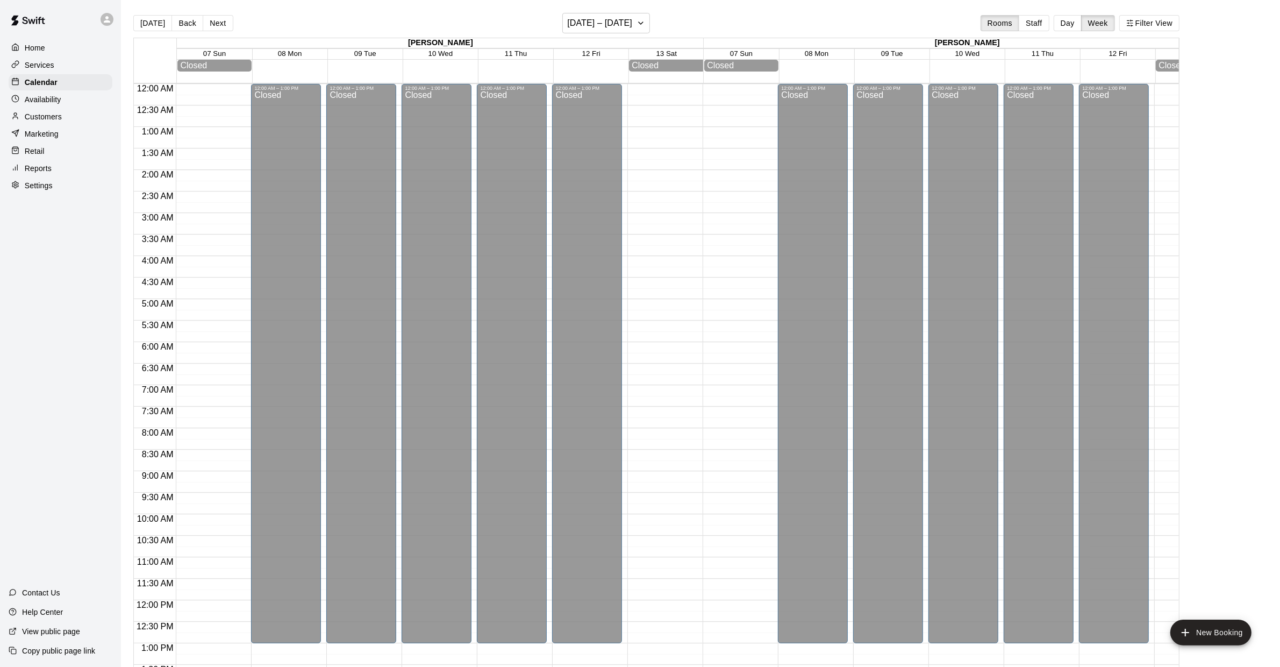
drag, startPoint x: 1140, startPoint y: 12, endPoint x: 1038, endPoint y: 2, distance: 102.2
click at [967, 2] on main "[DATE] Back Next [DATE] – [DATE] Rooms Staff Day Week Filter View [PERSON_NAME]…" at bounding box center [700, 342] width 1159 height 684
click at [967, 24] on button "Staff" at bounding box center [1034, 23] width 31 height 16
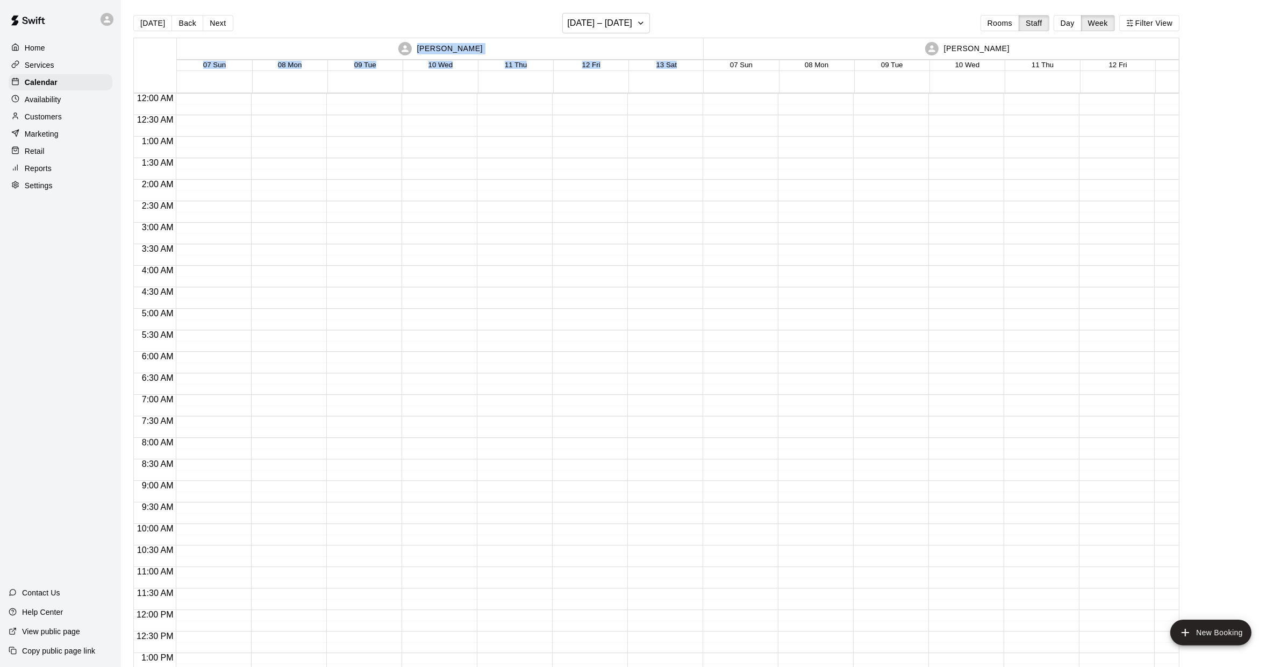
drag, startPoint x: 1038, startPoint y: 2, endPoint x: 823, endPoint y: 35, distance: 217.1
click at [823, 35] on div "[DATE] Back Next [DATE] – [DATE] Rooms Staff Day Week Filter View [PERSON_NAME]…" at bounding box center [656, 346] width 1046 height 667
click at [838, 8] on main "[DATE] Back Next [DATE] – [DATE] Rooms Staff Day Week Filter View [PERSON_NAME]…" at bounding box center [700, 342] width 1159 height 684
click at [967, 20] on button "Filter View" at bounding box center [1150, 23] width 60 height 16
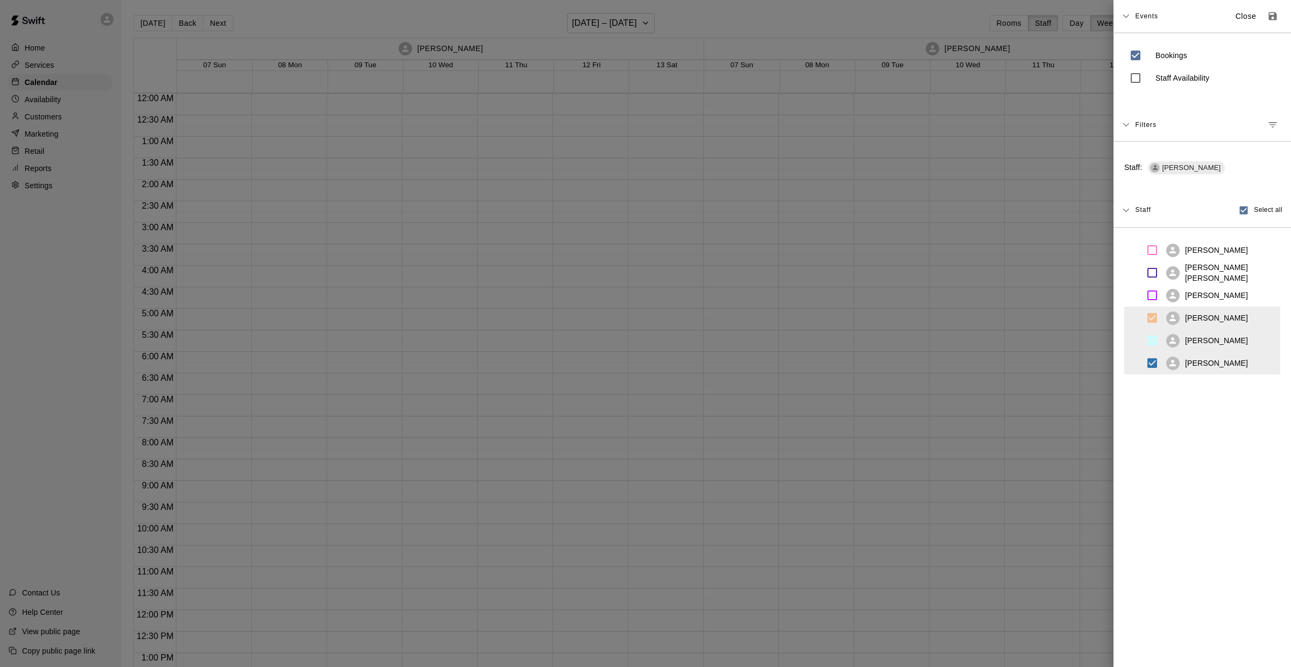
click at [967, 161] on div "Staff: [PERSON_NAME]" at bounding box center [1201, 167] width 177 height 52
click at [967, 118] on button "Manage filters" at bounding box center [1272, 124] width 19 height 19
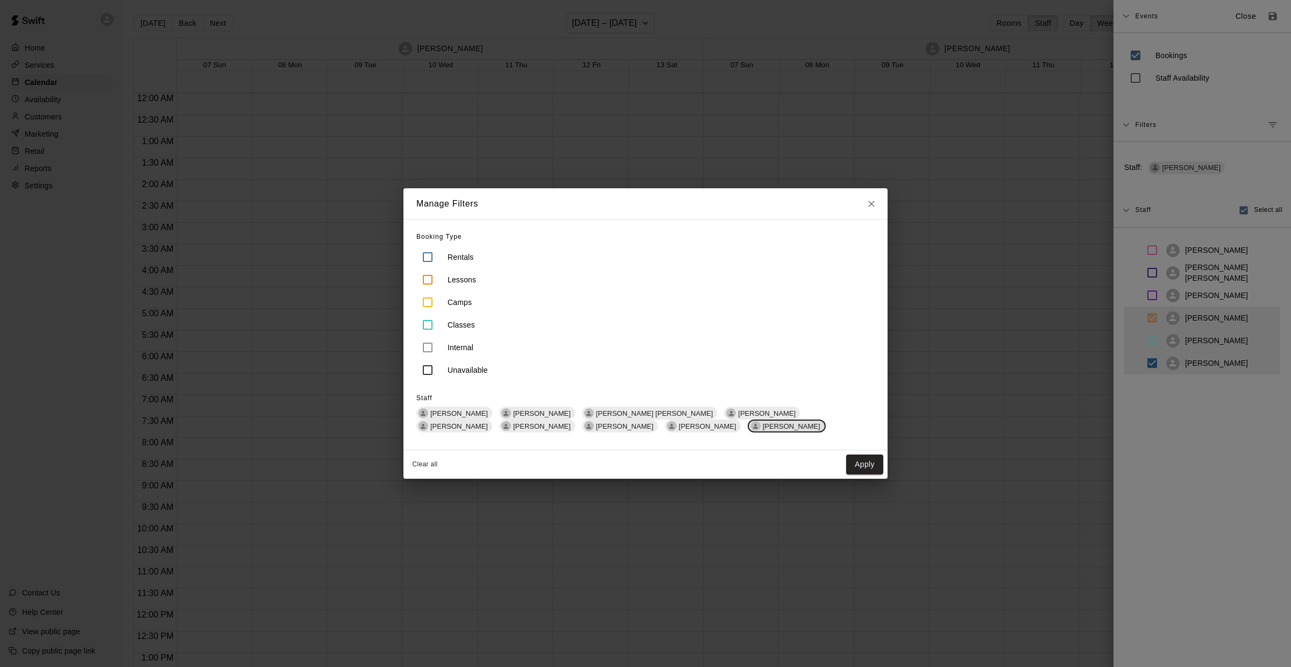
click at [758, 422] on span "[PERSON_NAME]" at bounding box center [791, 426] width 66 height 8
click at [426, 245] on div "Booking Type Rentals Lessons Camps Classes Internal Unavailable" at bounding box center [645, 305] width 458 height 153
click at [844, 454] on div "Clear all Apply" at bounding box center [645, 464] width 484 height 29
click at [852, 466] on button "Apply" at bounding box center [864, 464] width 37 height 20
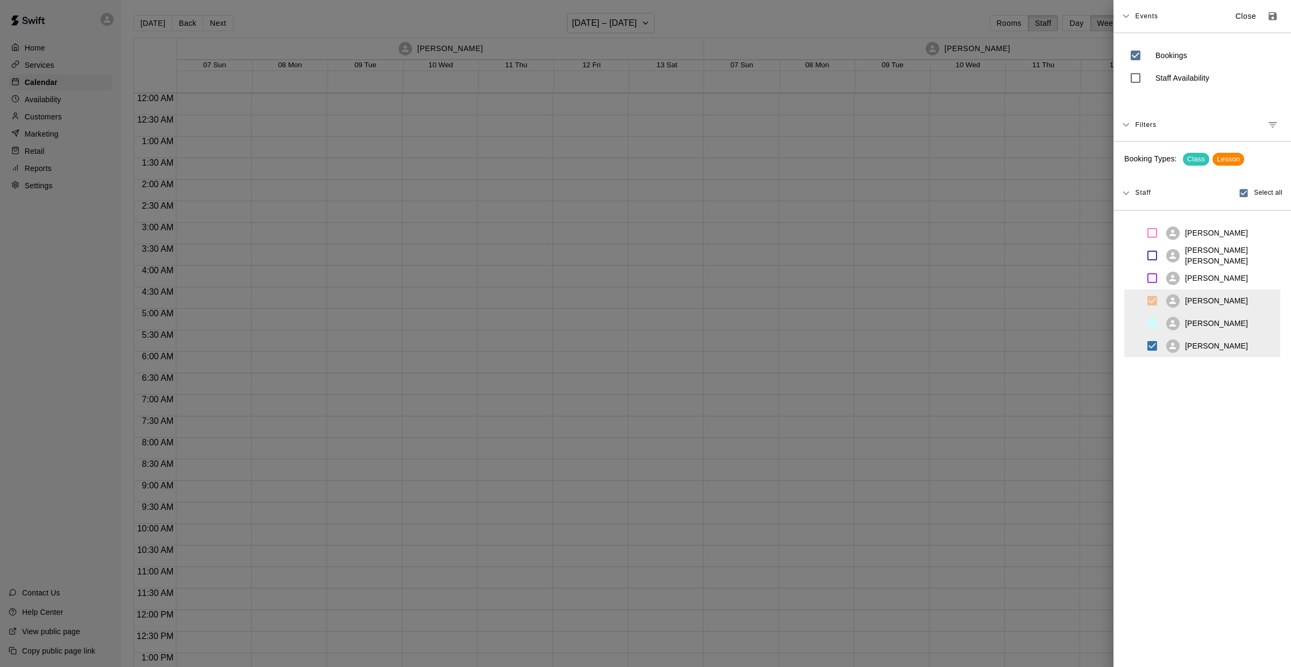
click at [967, 231] on div at bounding box center [645, 333] width 1291 height 667
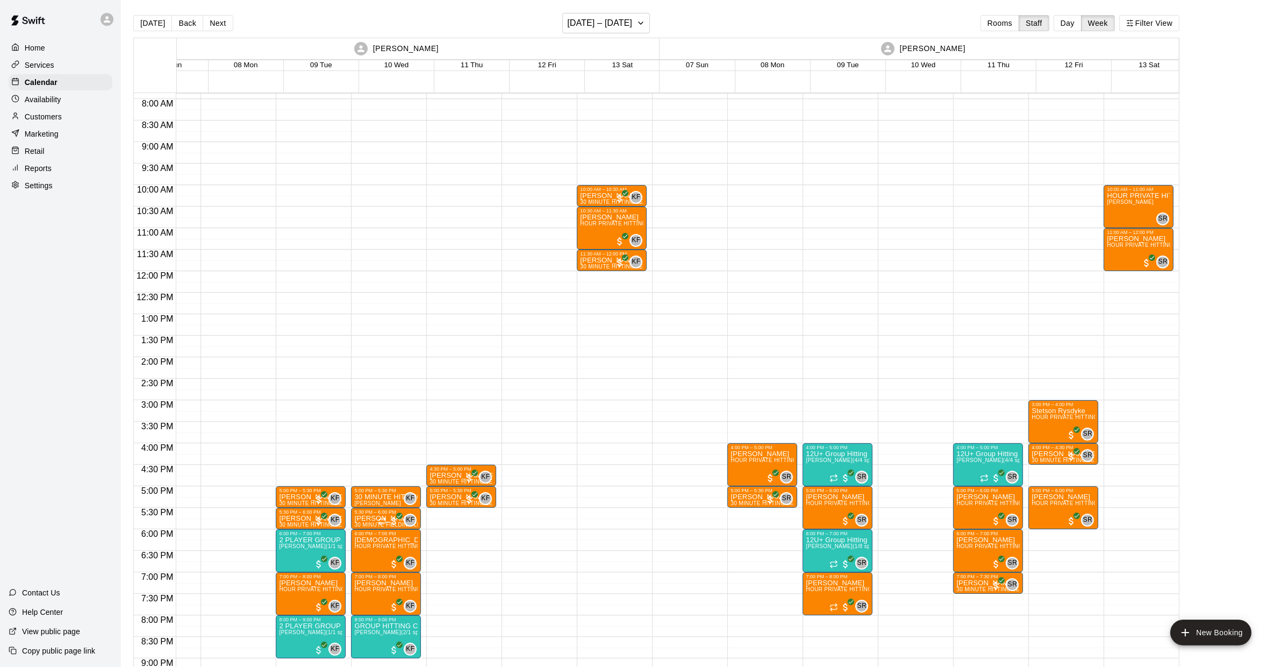
scroll to position [339, 580]
click at [967, 196] on p "HOUR PRIVATE HITTING LESSON" at bounding box center [1138, 196] width 63 height 0
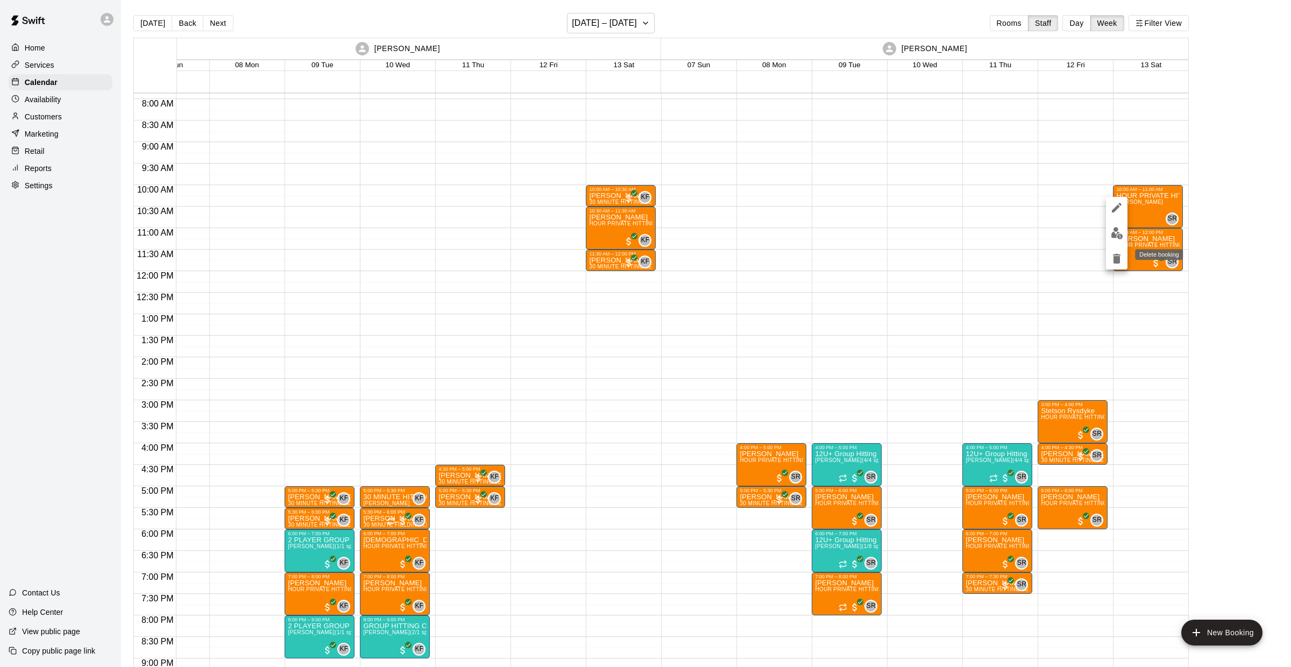
click at [967, 257] on icon "delete" at bounding box center [1117, 259] width 8 height 10
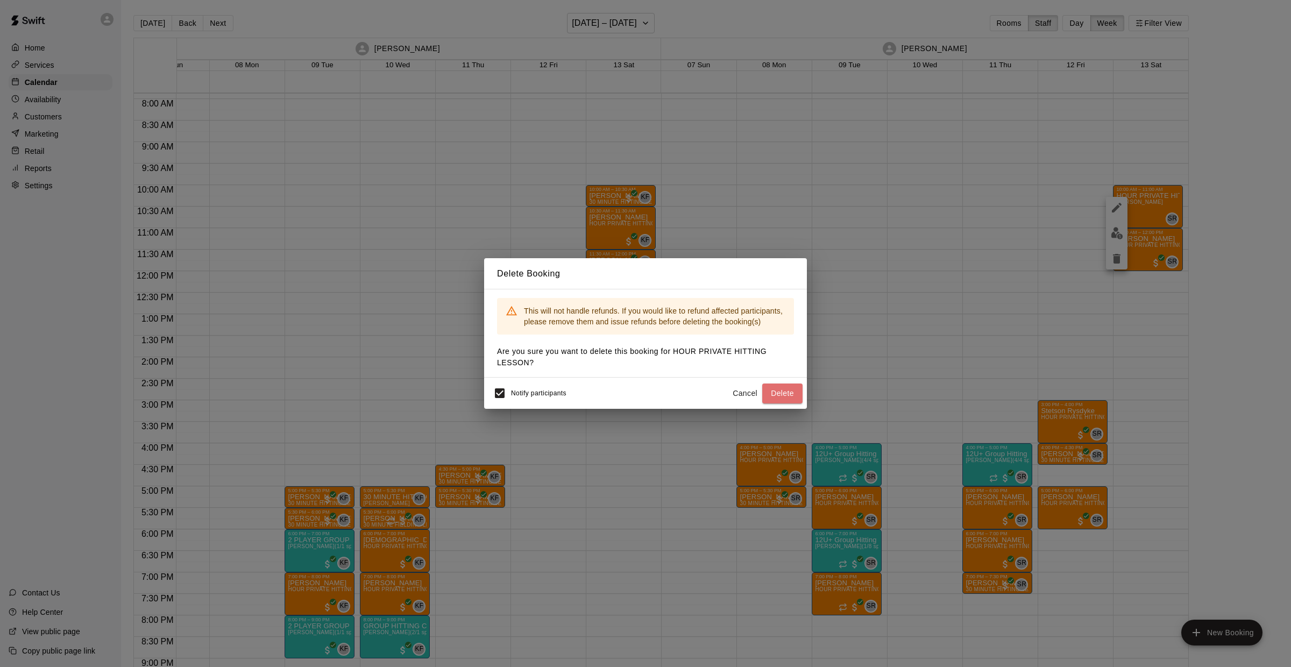
click at [787, 401] on button "Delete" at bounding box center [782, 393] width 40 height 20
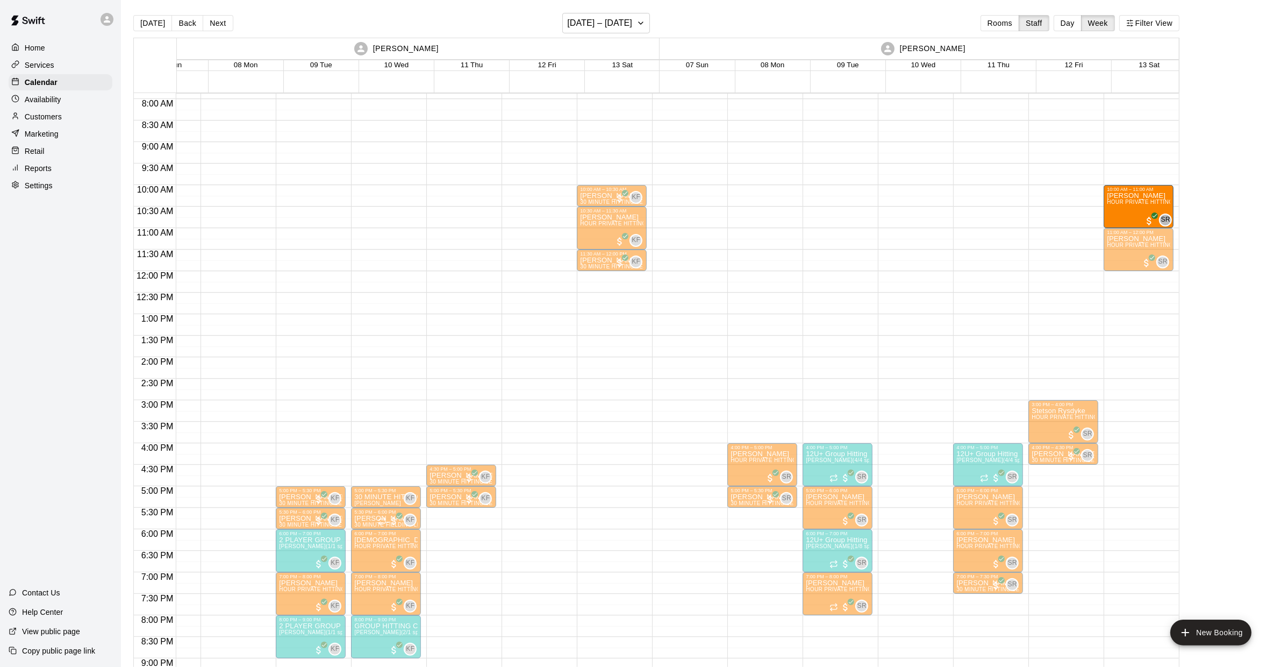
drag, startPoint x: 1149, startPoint y: 260, endPoint x: 1157, endPoint y: 222, distance: 38.5
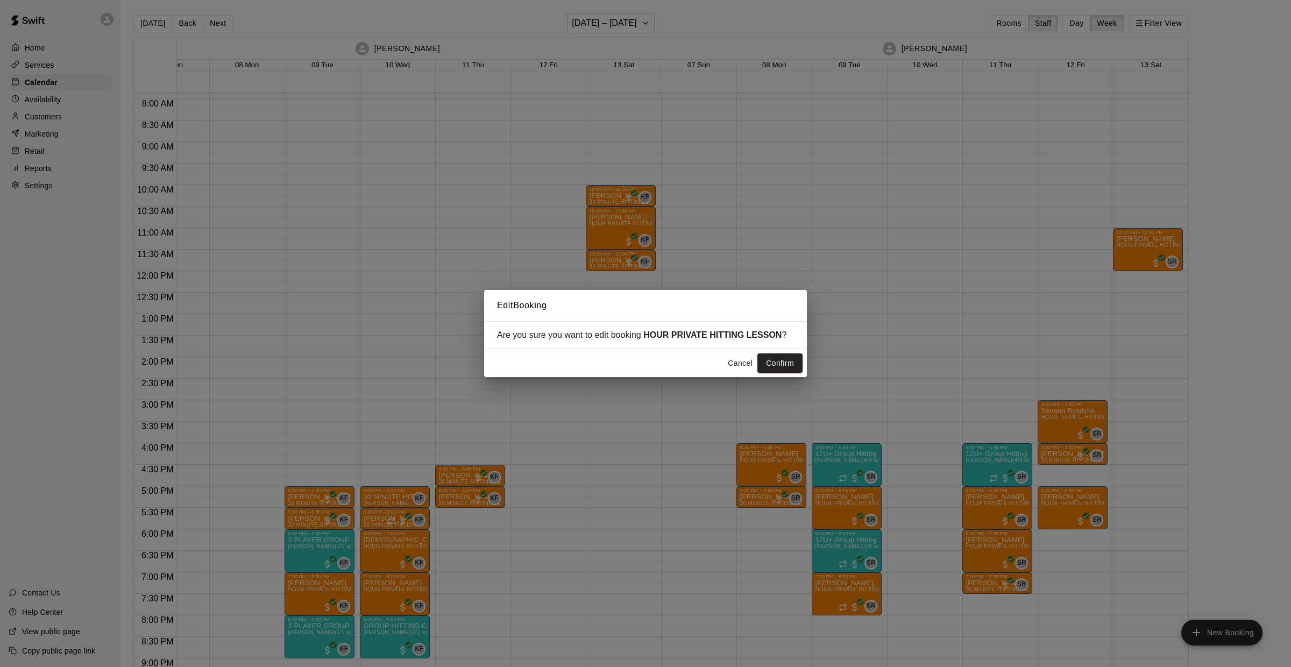
click at [777, 351] on div "Cancel Confirm" at bounding box center [645, 363] width 323 height 29
click at [778, 358] on button "Confirm" at bounding box center [779, 363] width 45 height 20
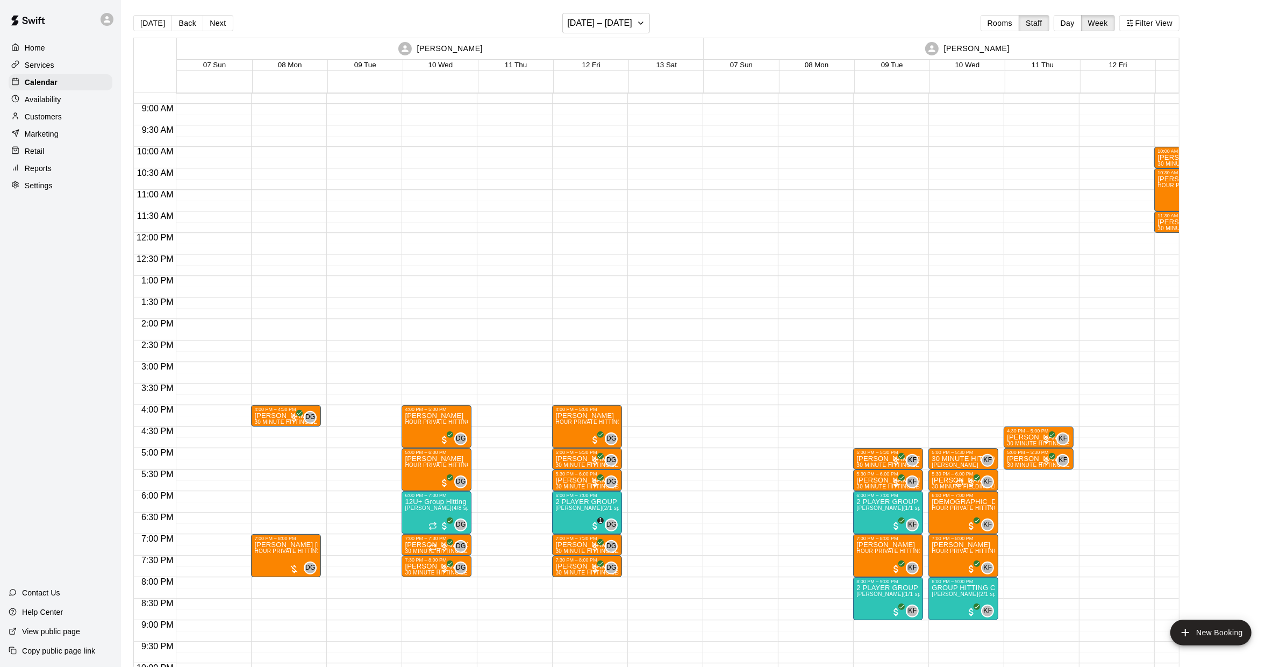
scroll to position [382, 0]
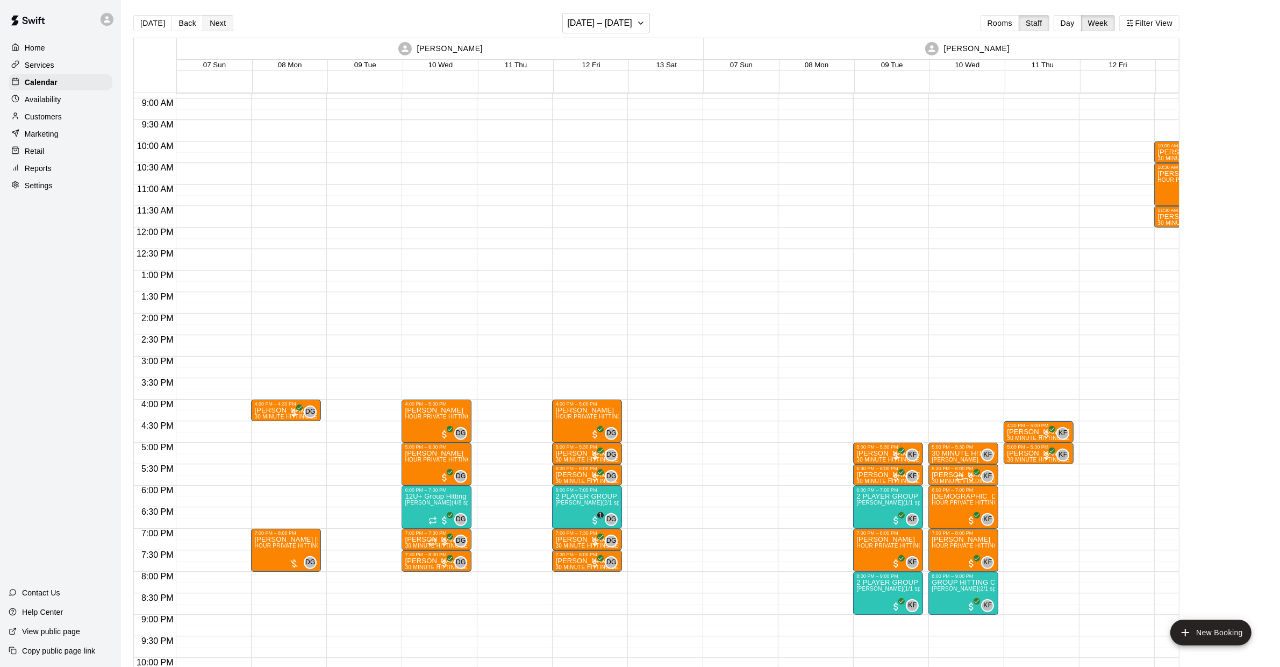
click at [217, 25] on button "Next" at bounding box center [218, 23] width 30 height 16
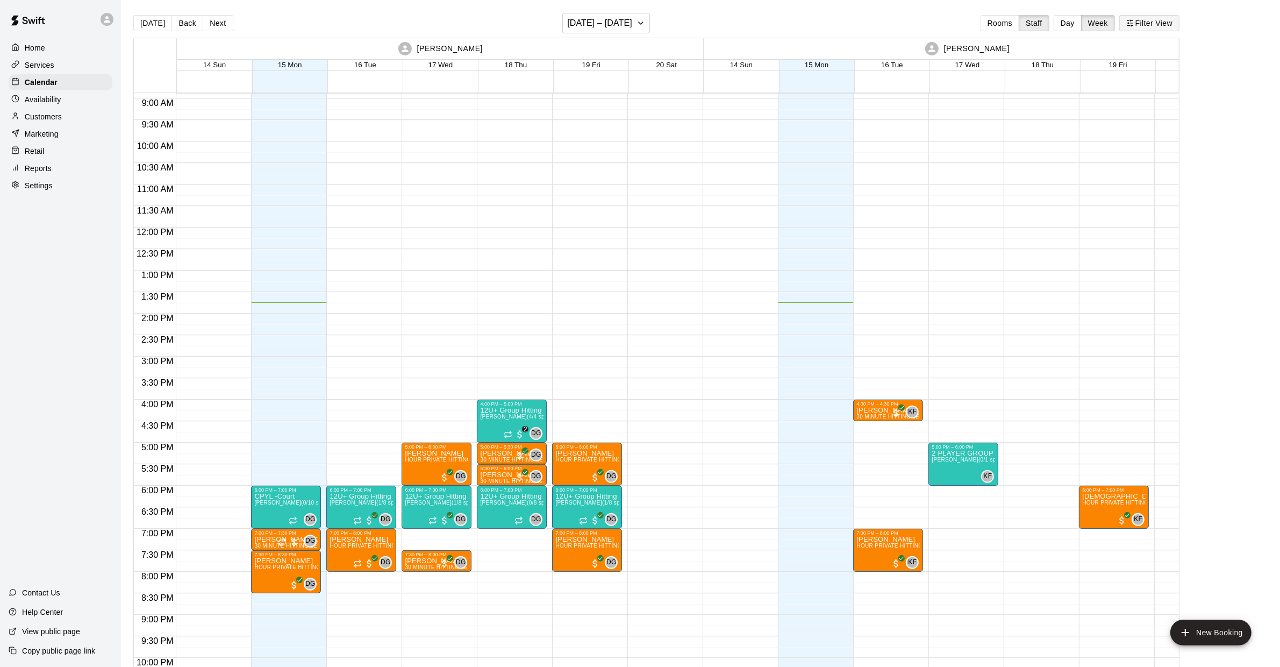
click at [967, 24] on button "Filter View" at bounding box center [1150, 23] width 60 height 16
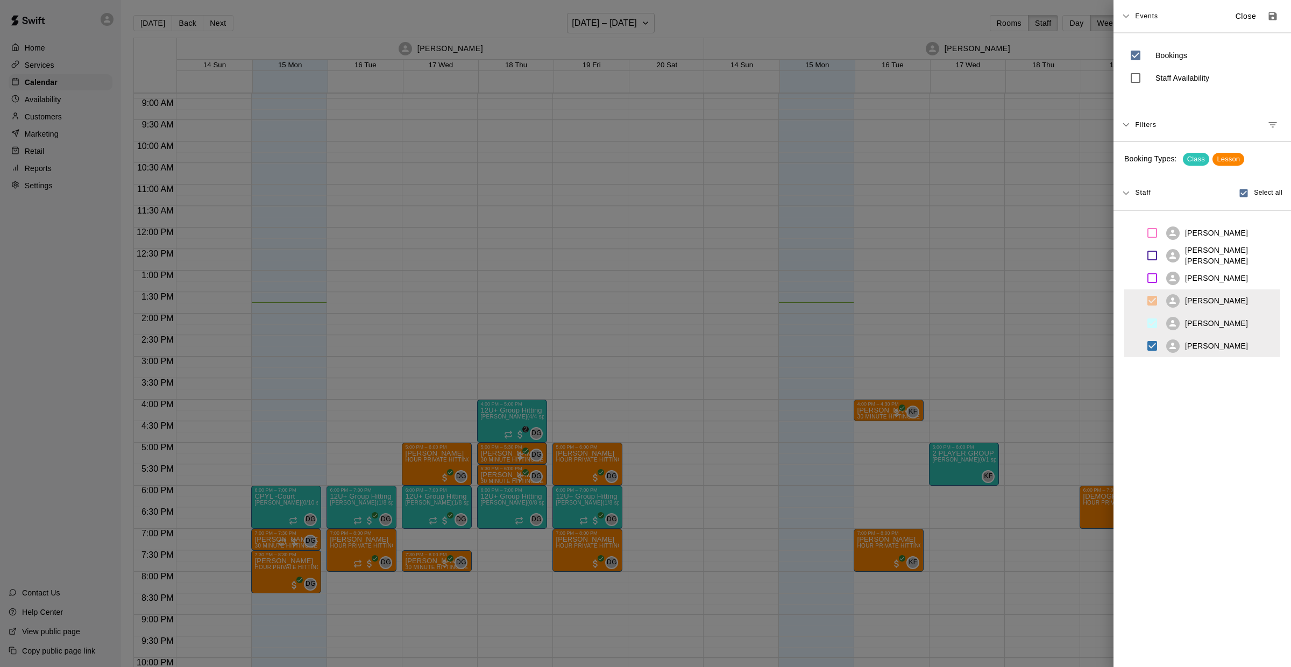
click at [967, 116] on div "Filters" at bounding box center [1208, 124] width 147 height 19
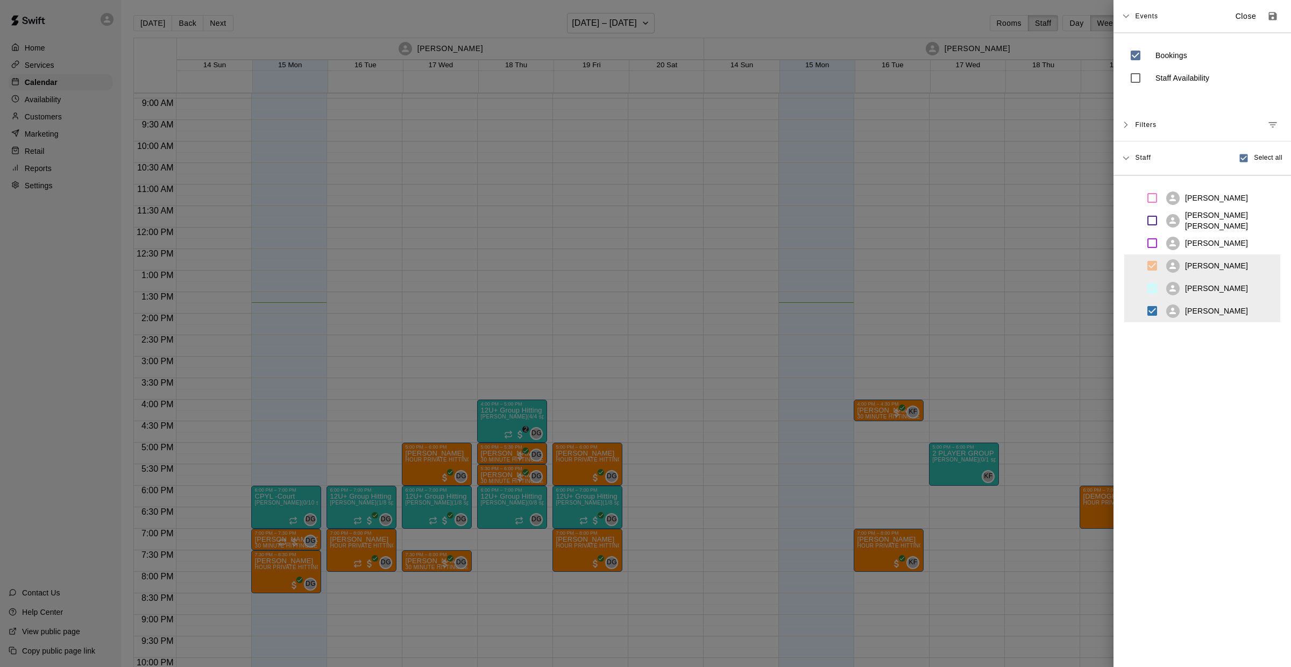
click at [967, 117] on div "Filters" at bounding box center [1208, 124] width 147 height 19
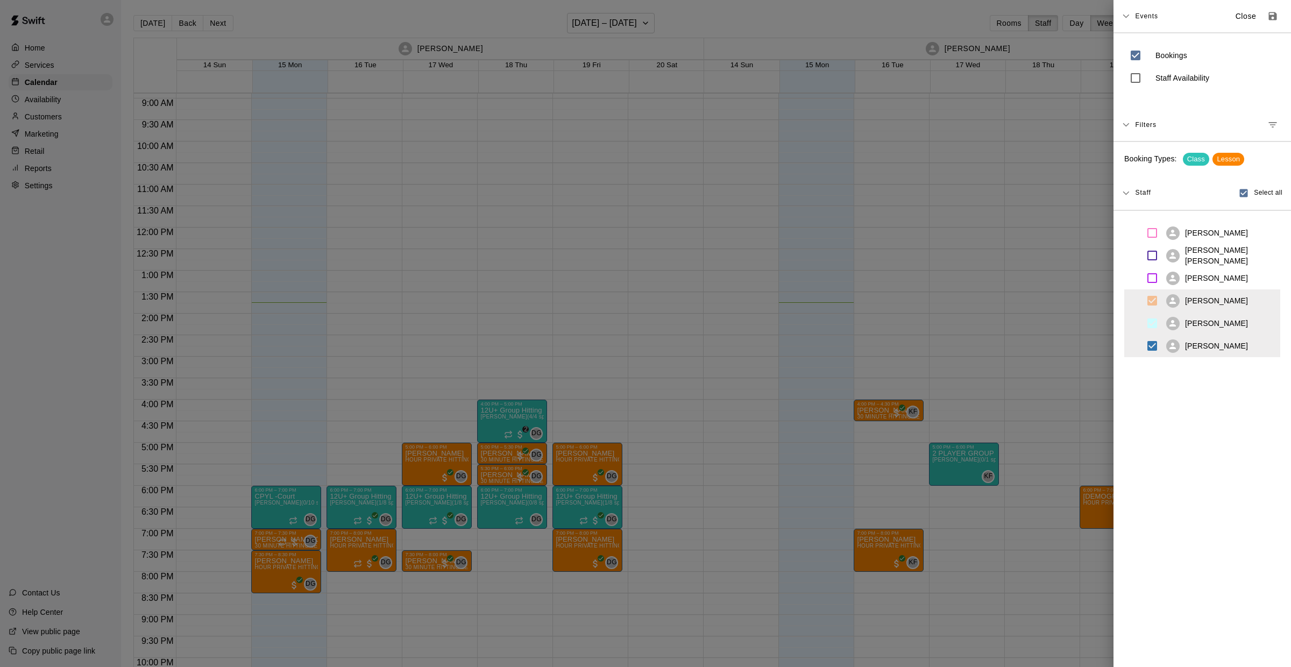
click at [967, 127] on icon at bounding box center [1126, 125] width 8 height 8
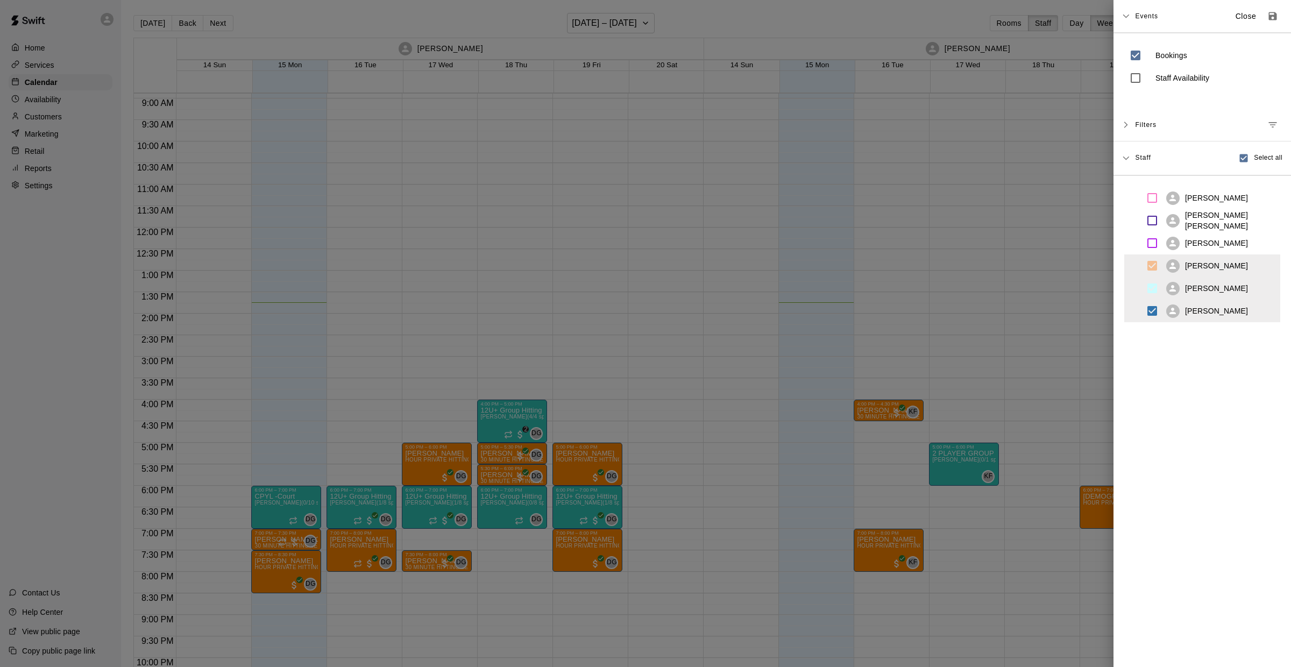
click at [967, 127] on icon at bounding box center [1126, 125] width 8 height 8
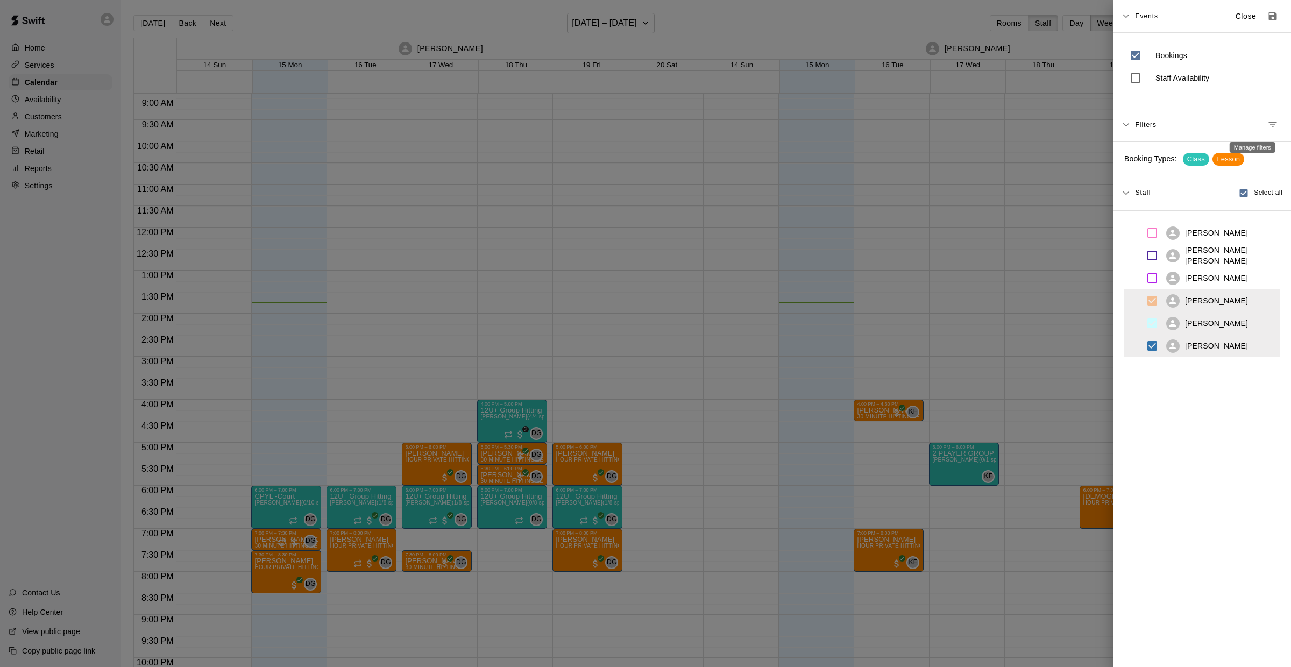
click at [967, 125] on button "Manage filters" at bounding box center [1272, 124] width 19 height 19
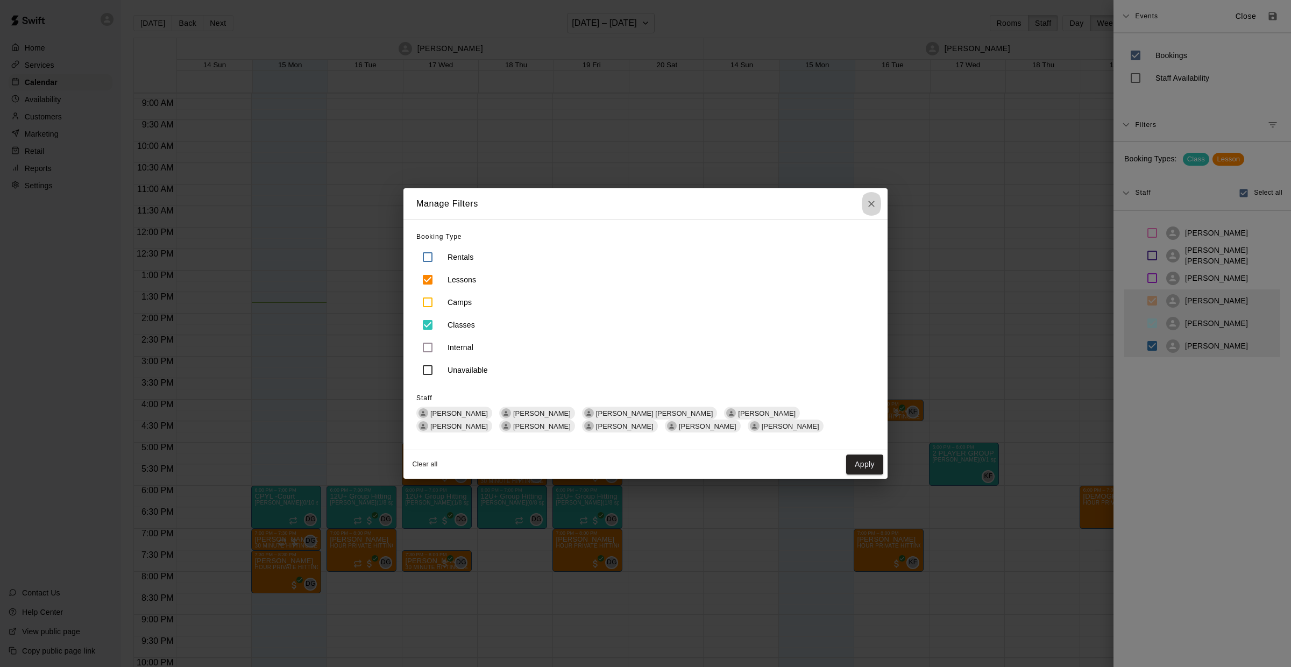
click at [872, 211] on button "Close" at bounding box center [870, 203] width 19 height 31
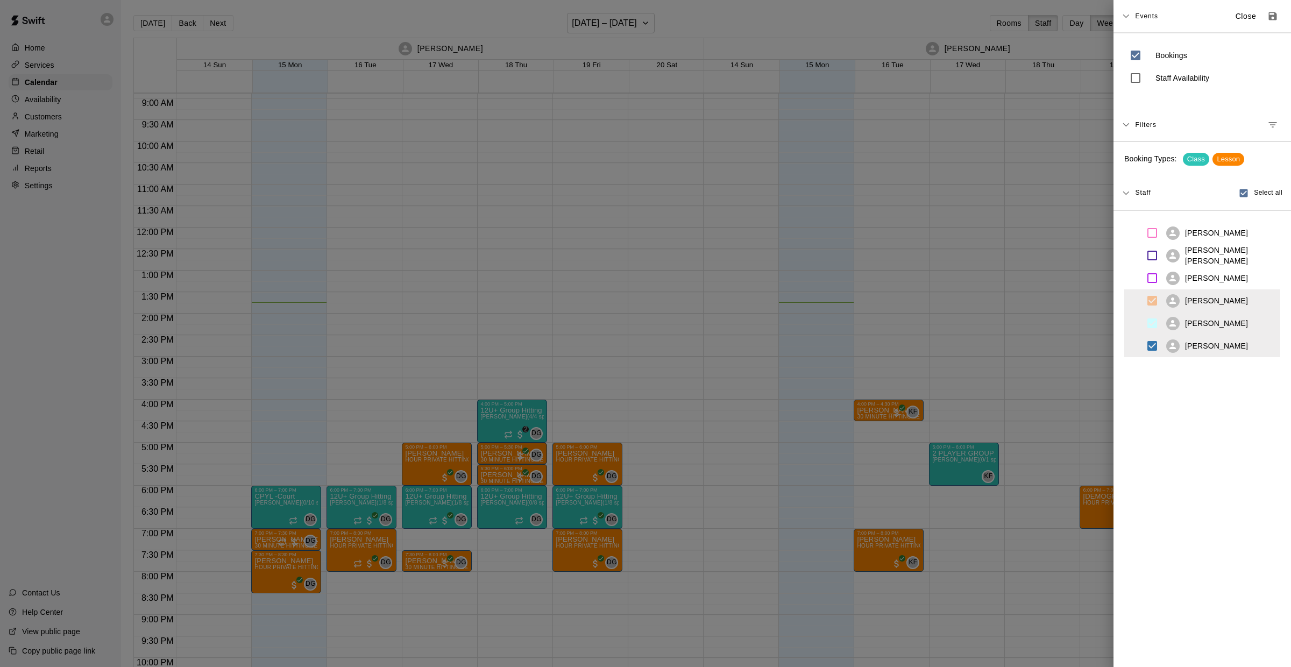
click at [967, 17] on p "Close" at bounding box center [1245, 16] width 21 height 11
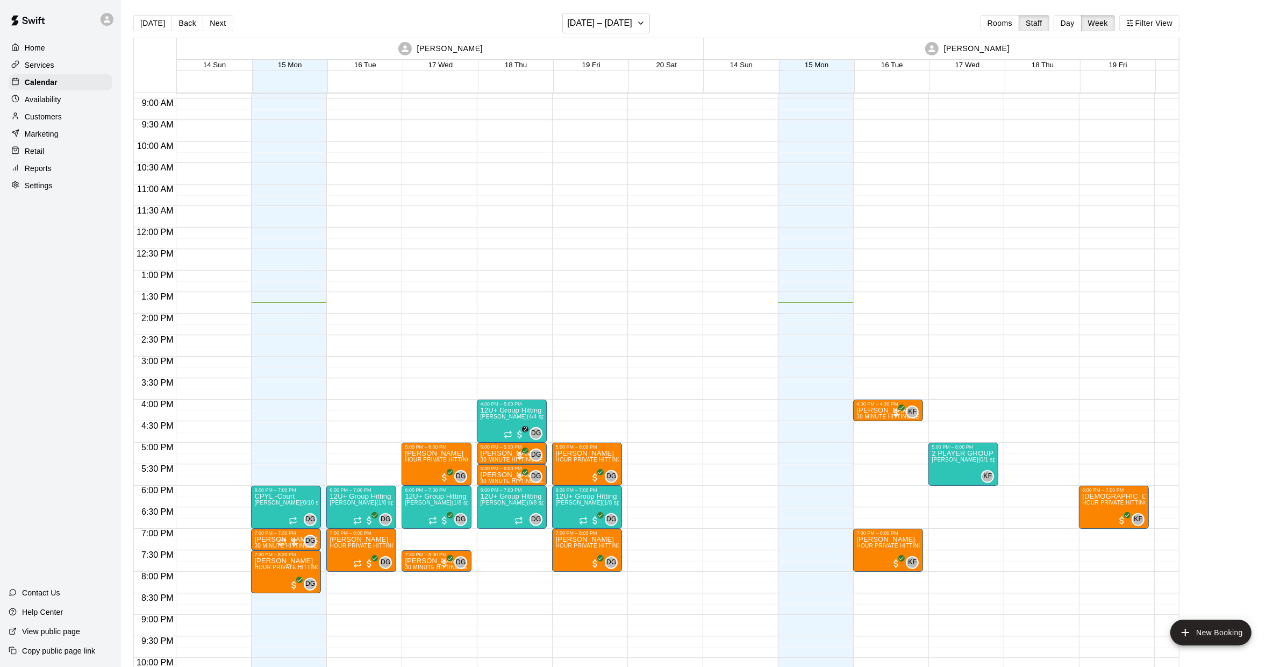
click at [44, 98] on p "Availability" at bounding box center [43, 99] width 37 height 11
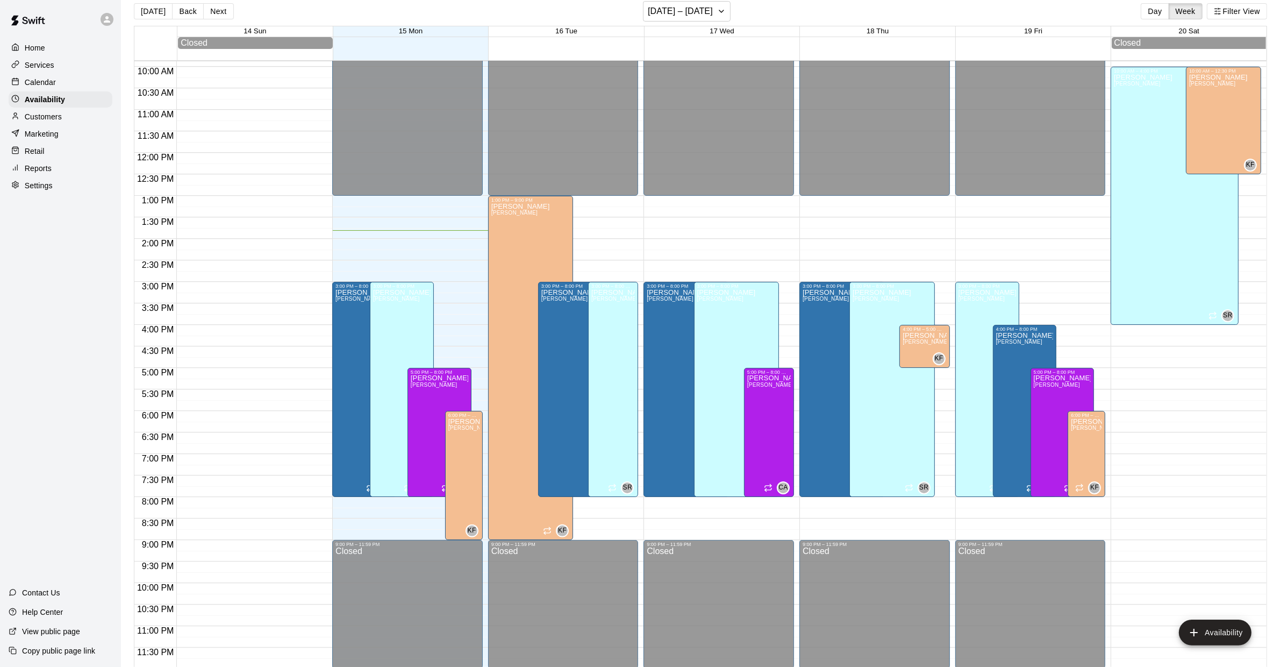
scroll to position [17, 0]
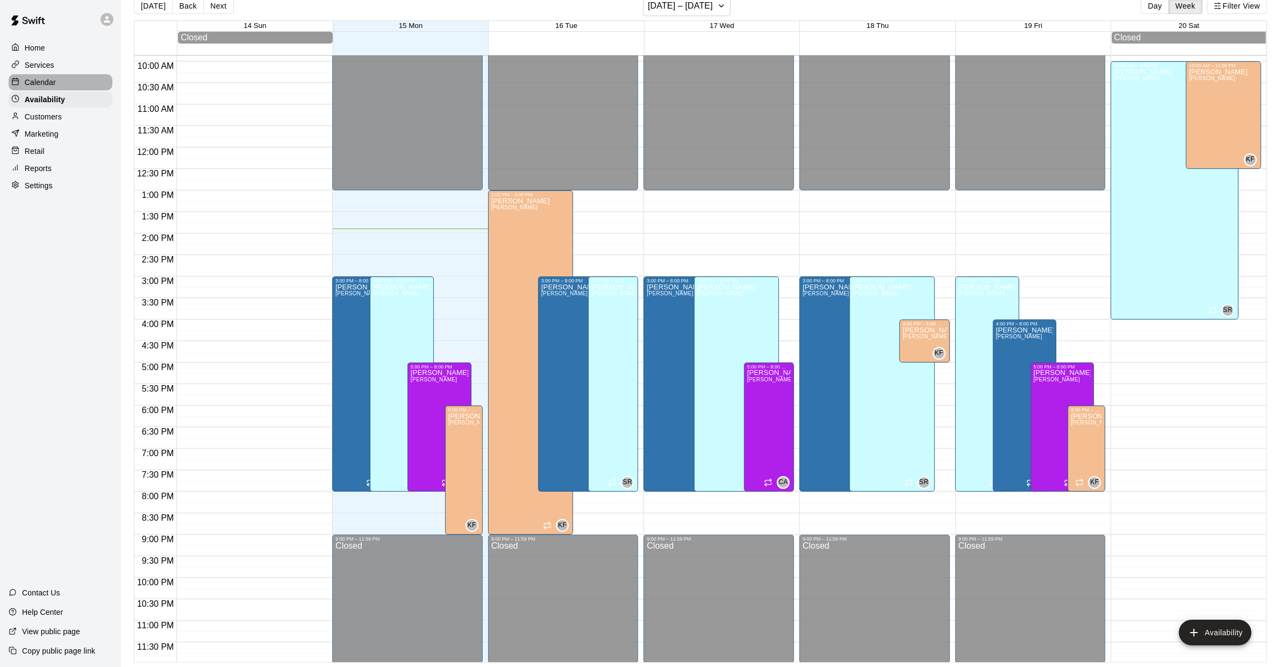
click at [44, 83] on p "Calendar" at bounding box center [40, 82] width 31 height 11
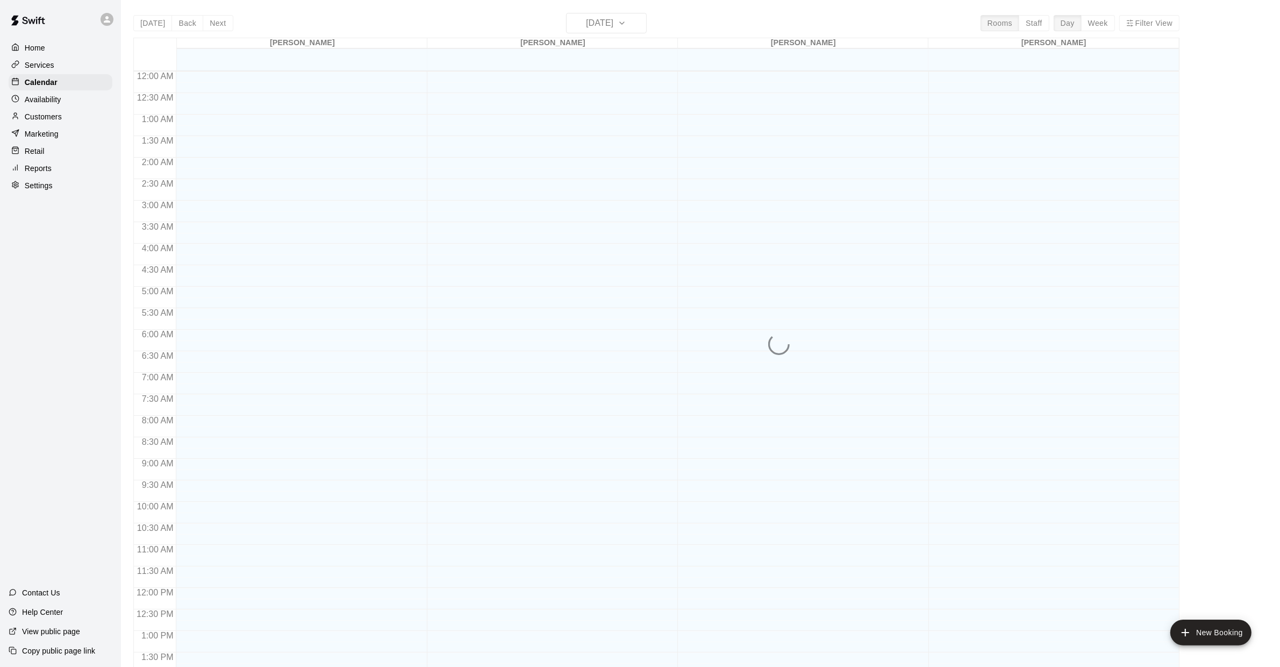
scroll to position [393, 0]
